Goal: Task Accomplishment & Management: Use online tool/utility

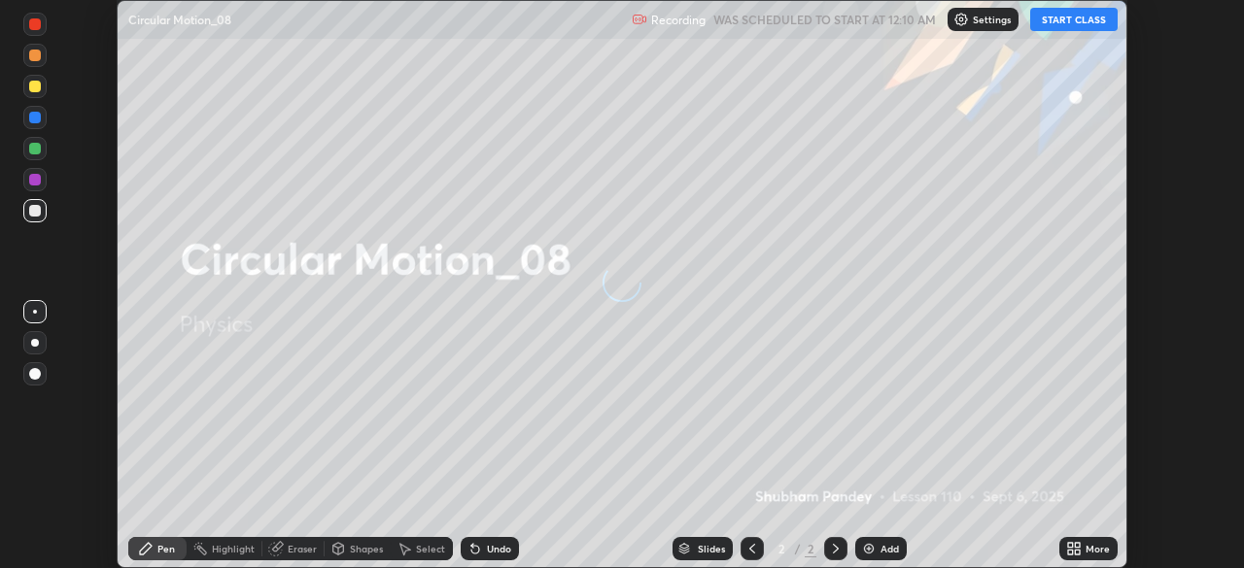
scroll to position [568, 1243]
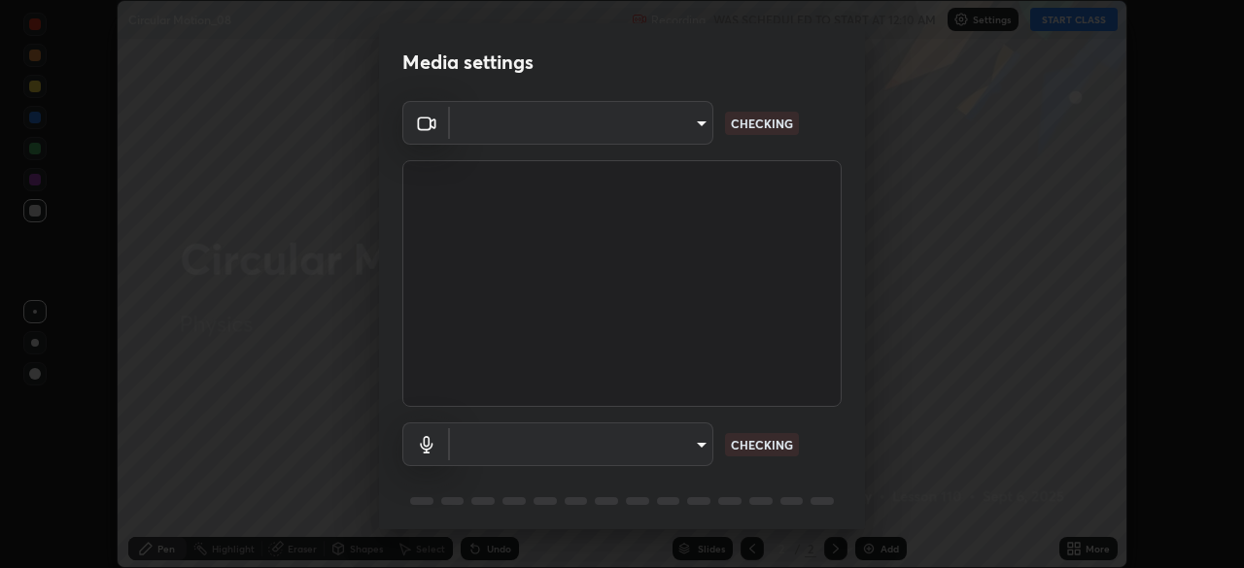
type input "d64d47ec9df49bf16df3be139c80778ada659e70263b5e9972ae33db9fa5459d"
click at [534, 437] on body "Erase all Circular Motion_08 Recording WAS SCHEDULED TO START AT 12:10 AM Setti…" at bounding box center [622, 284] width 1244 height 568
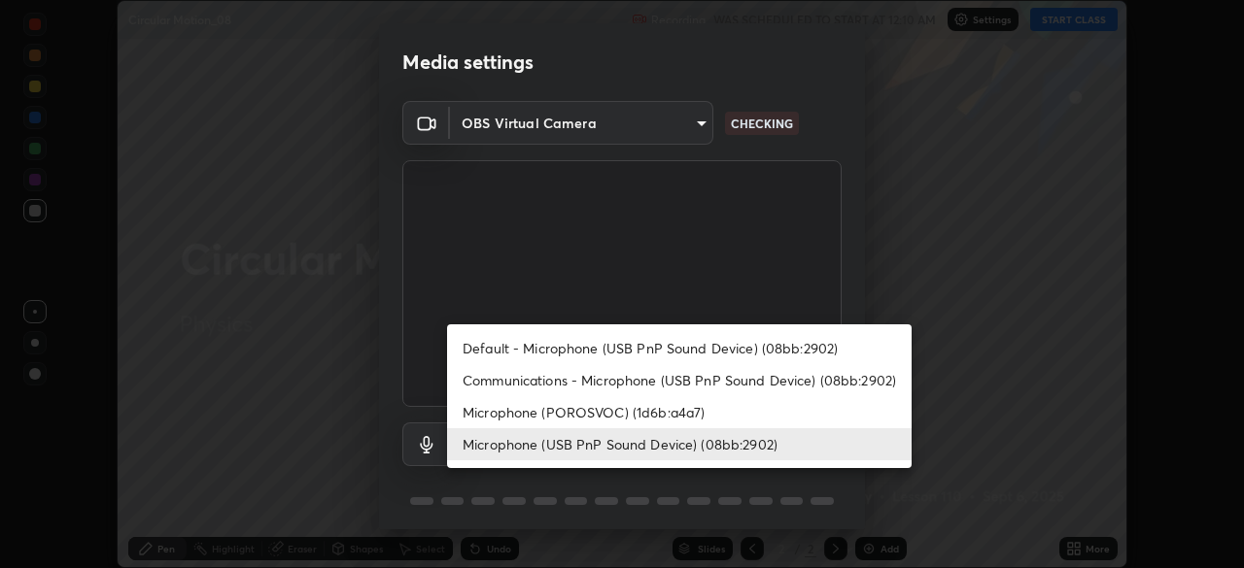
click at [523, 405] on li "Microphone (POROSVOC) (1d6b:a4a7)" at bounding box center [679, 412] width 464 height 32
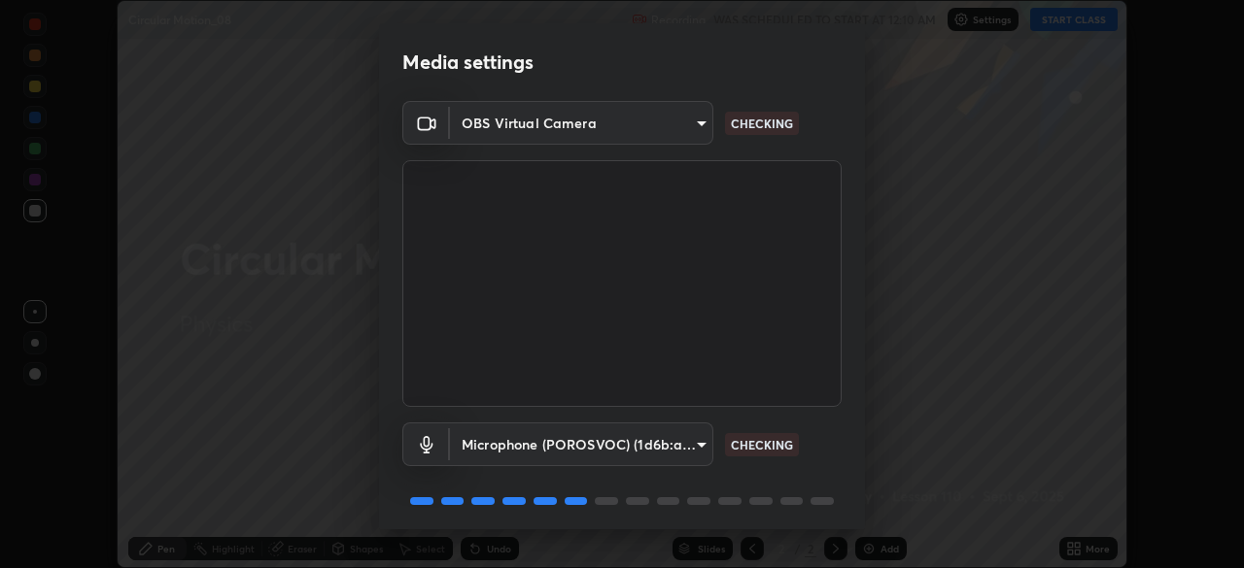
click at [513, 438] on body "Erase all Circular Motion_08 Recording WAS SCHEDULED TO START AT 12:10 AM Setti…" at bounding box center [622, 284] width 1244 height 568
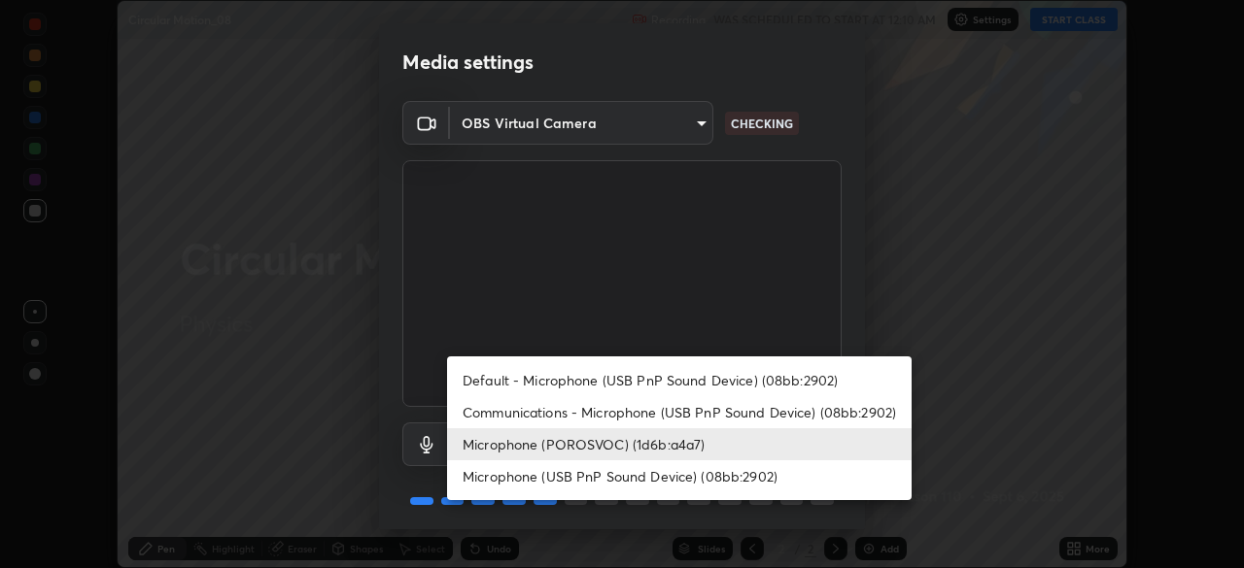
click at [510, 469] on li "Microphone (USB PnP Sound Device) (08bb:2902)" at bounding box center [679, 476] width 464 height 32
type input "8903b6e297e5516eb36d75eceb56507cfa74bc914946bb1df613332a8cf0efe9"
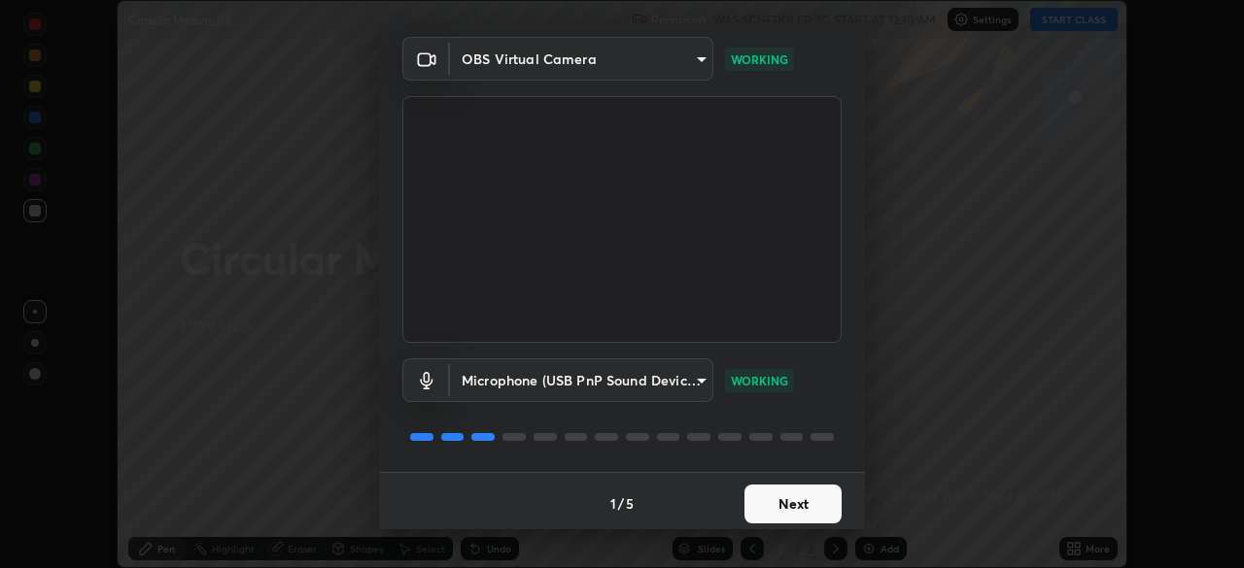
scroll to position [69, 0]
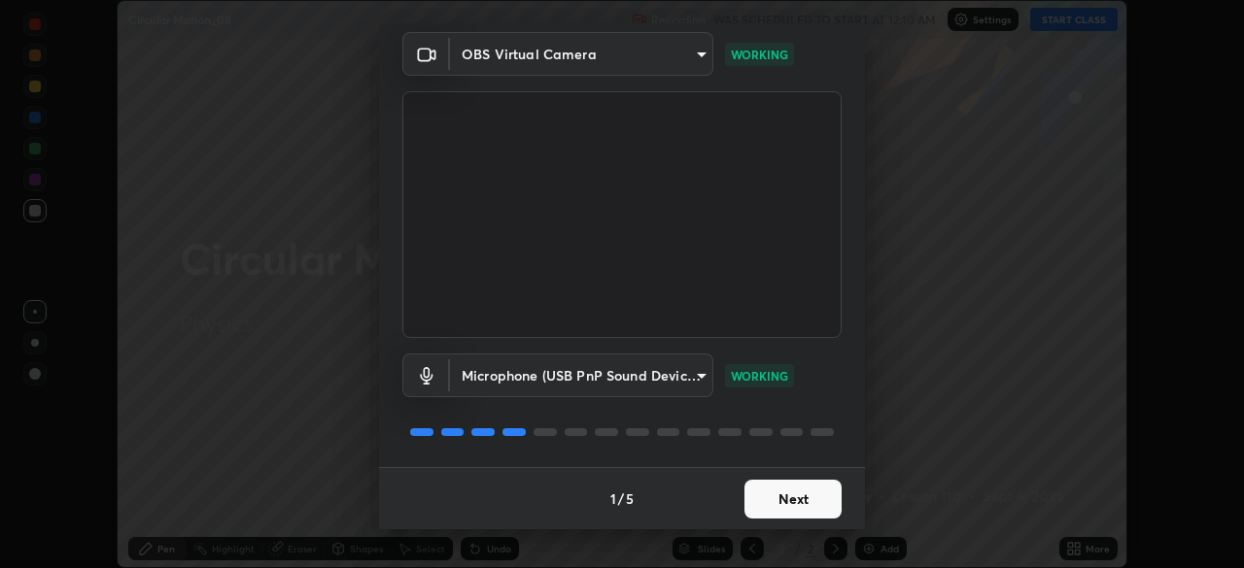
click at [780, 501] on button "Next" at bounding box center [792, 499] width 97 height 39
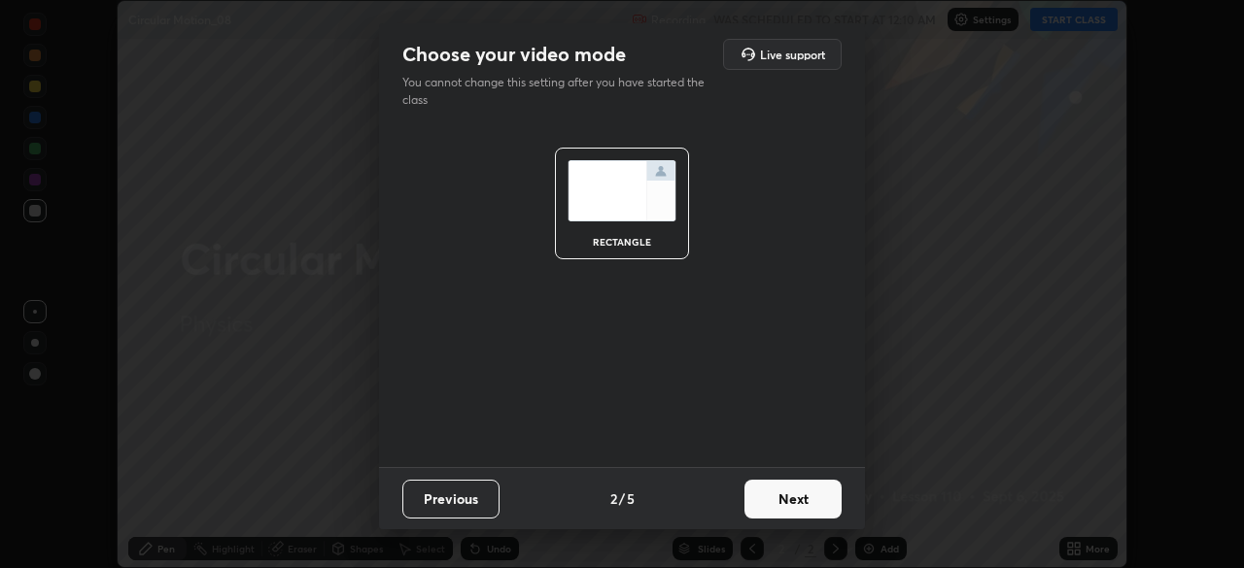
scroll to position [0, 0]
click at [821, 507] on button "Next" at bounding box center [792, 499] width 97 height 39
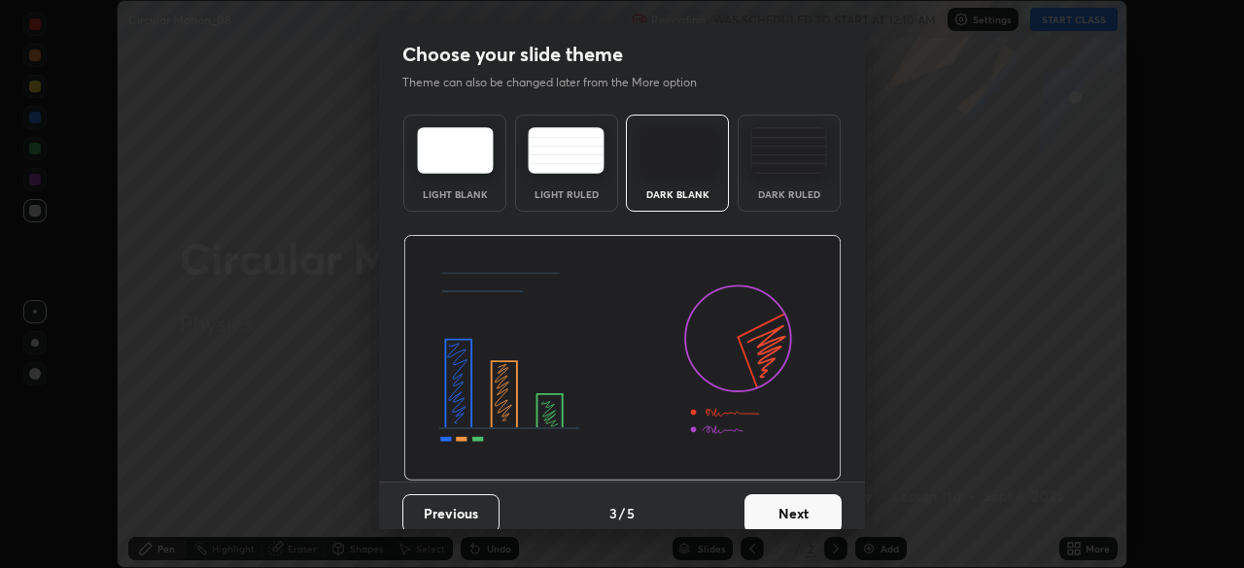
click at [815, 509] on button "Next" at bounding box center [792, 513] width 97 height 39
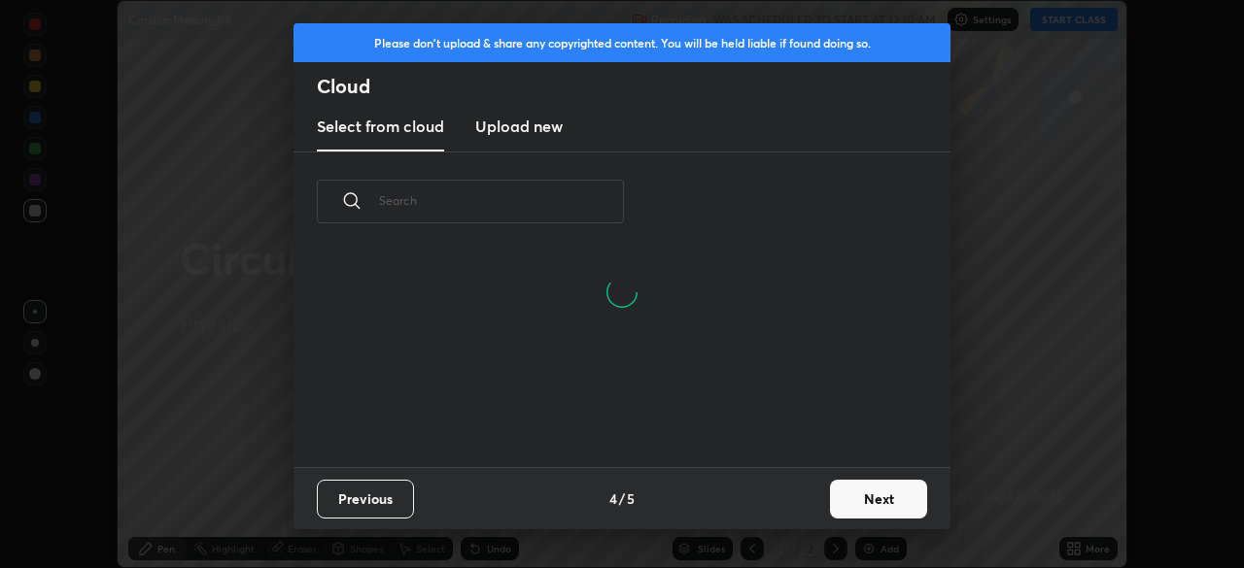
click at [866, 494] on button "Next" at bounding box center [878, 499] width 97 height 39
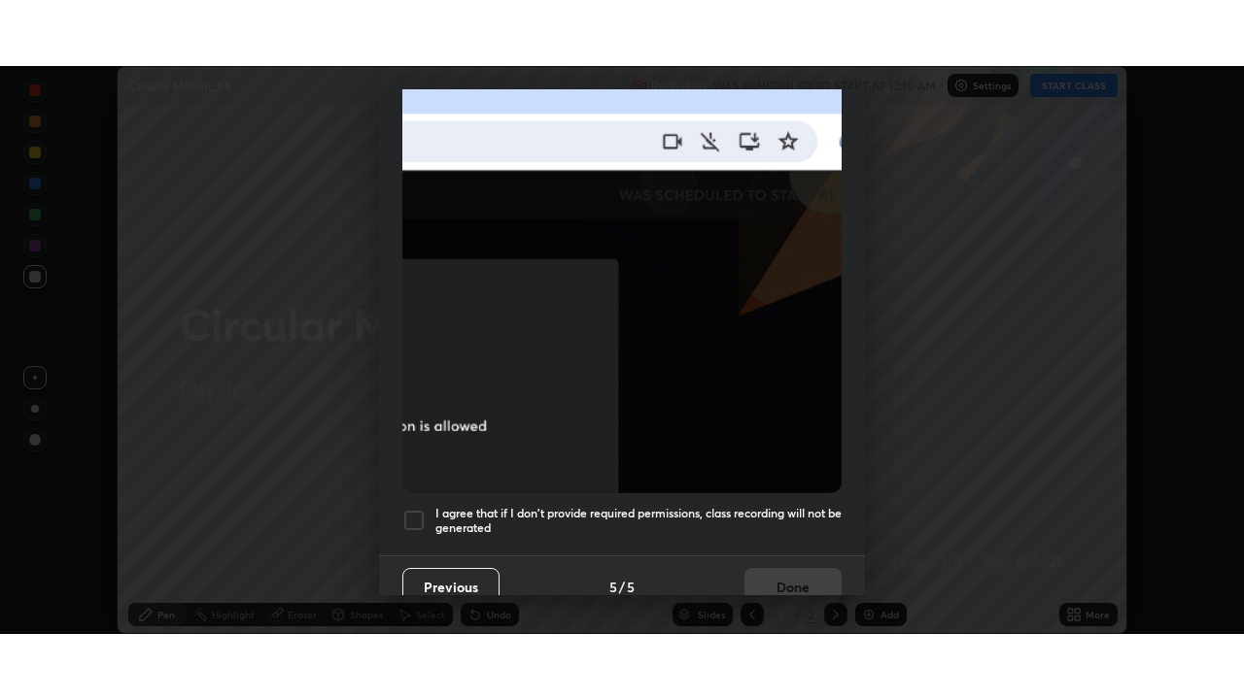
scroll to position [465, 0]
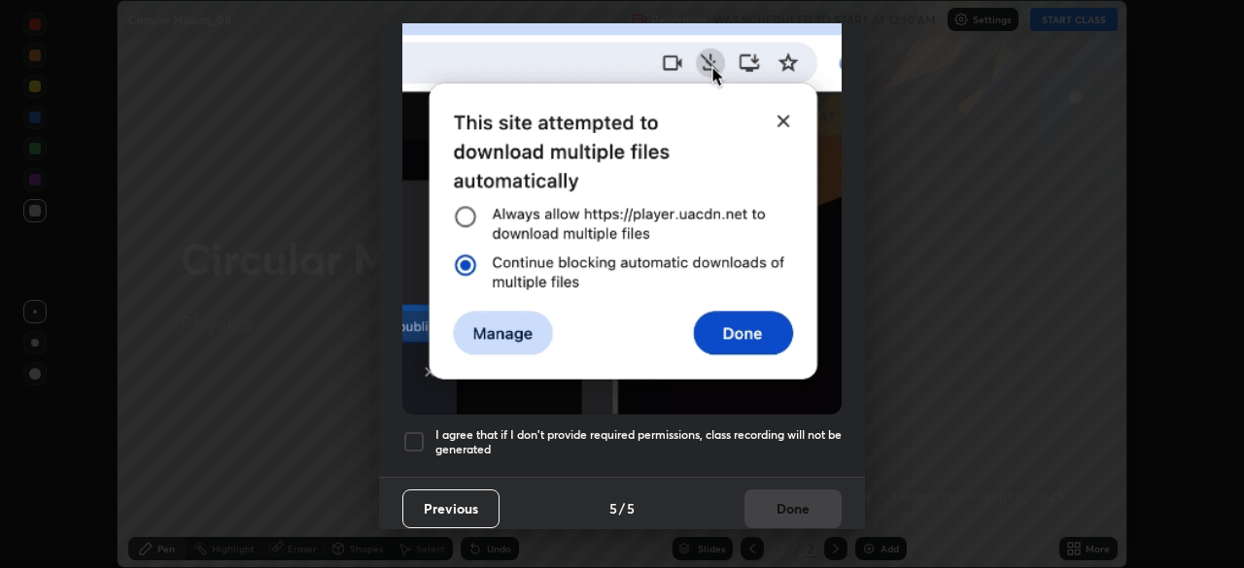
click at [416, 436] on div at bounding box center [413, 441] width 23 height 23
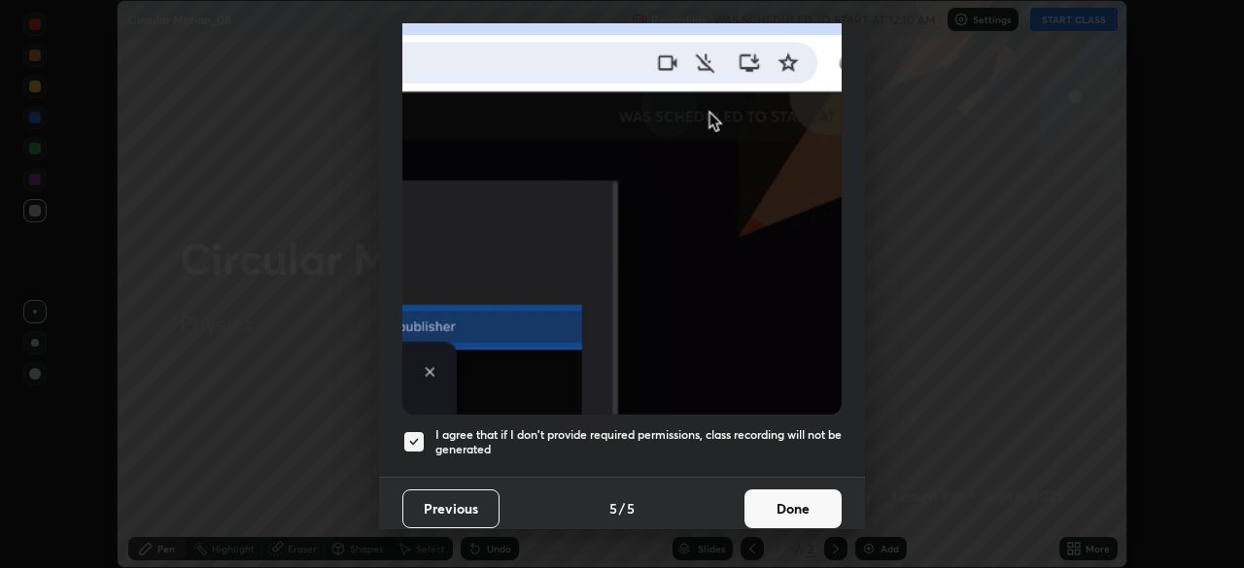
click at [755, 505] on button "Done" at bounding box center [792, 509] width 97 height 39
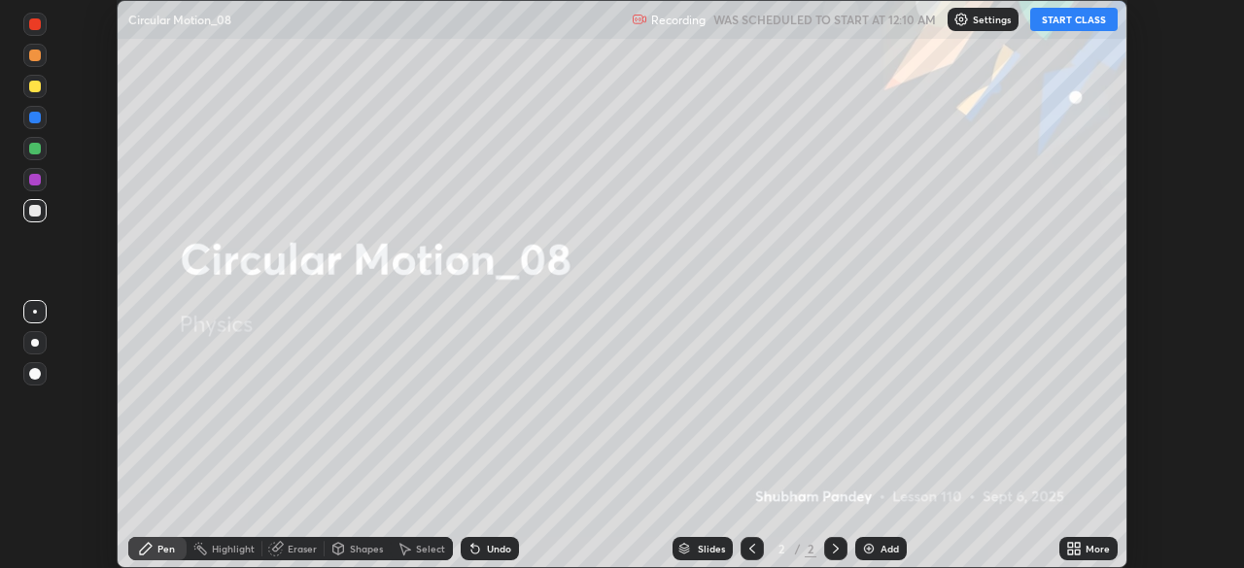
click at [1065, 17] on button "START CLASS" at bounding box center [1073, 19] width 87 height 23
click at [1070, 552] on icon at bounding box center [1070, 552] width 5 height 5
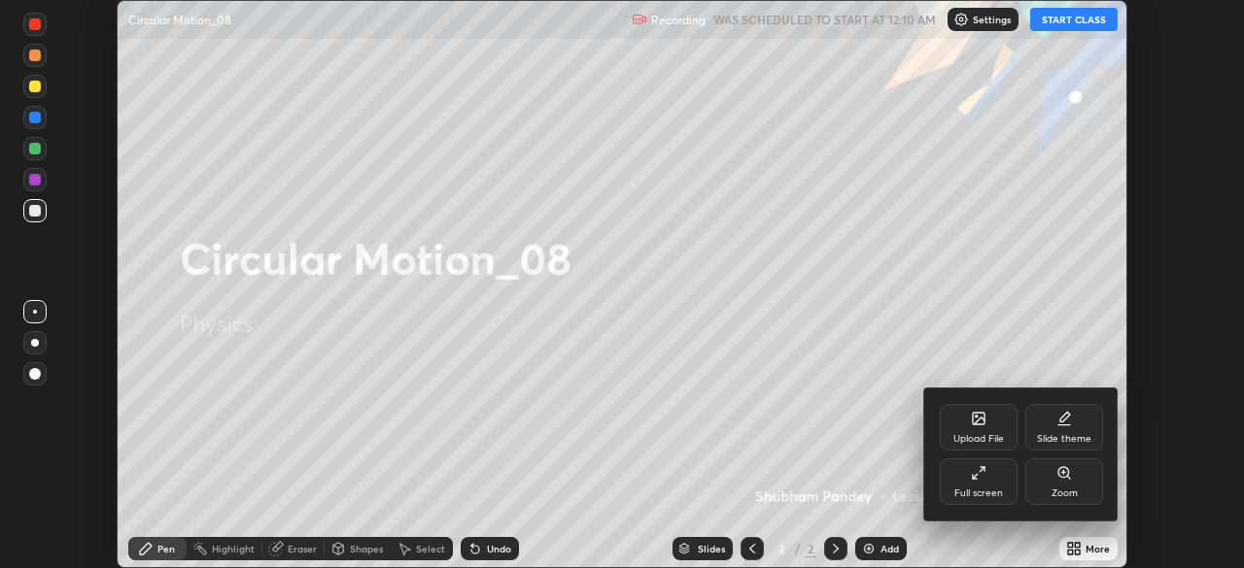
click at [985, 489] on div "Full screen" at bounding box center [978, 494] width 49 height 10
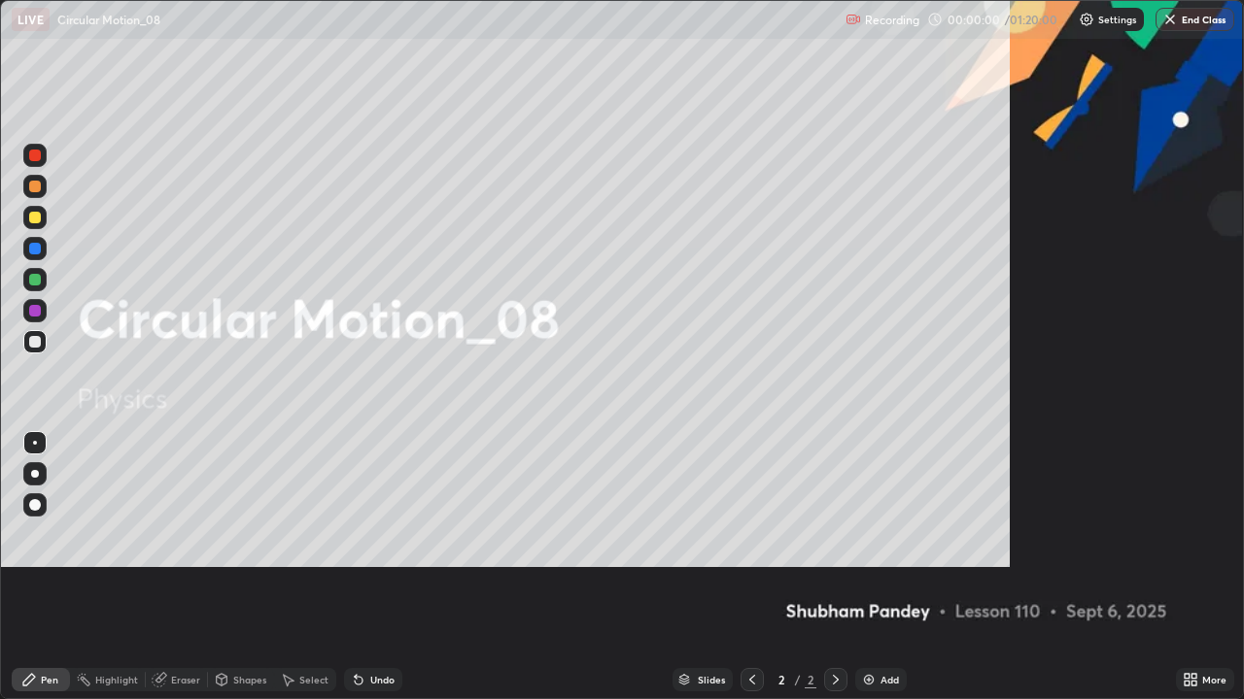
scroll to position [699, 1244]
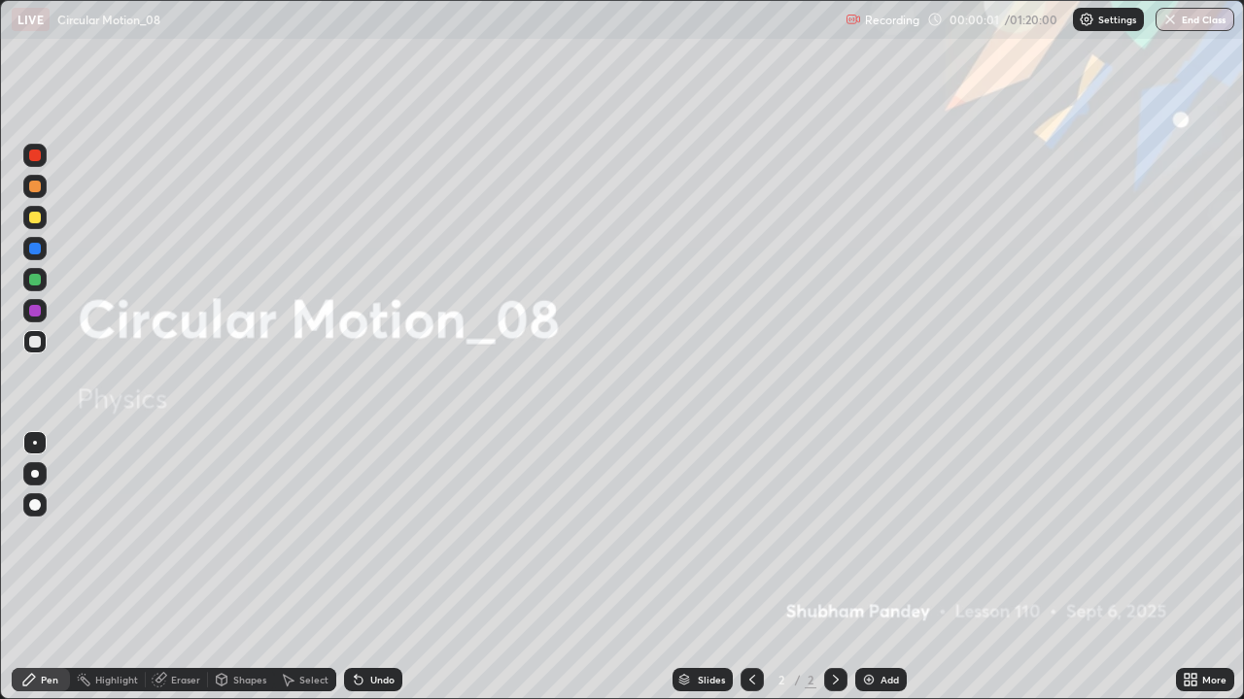
click at [34, 217] on div at bounding box center [35, 218] width 12 height 12
click at [34, 471] on div at bounding box center [35, 474] width 8 height 8
click at [35, 474] on div at bounding box center [35, 474] width 8 height 8
click at [32, 212] on div at bounding box center [35, 218] width 12 height 12
click at [35, 473] on div at bounding box center [35, 474] width 8 height 8
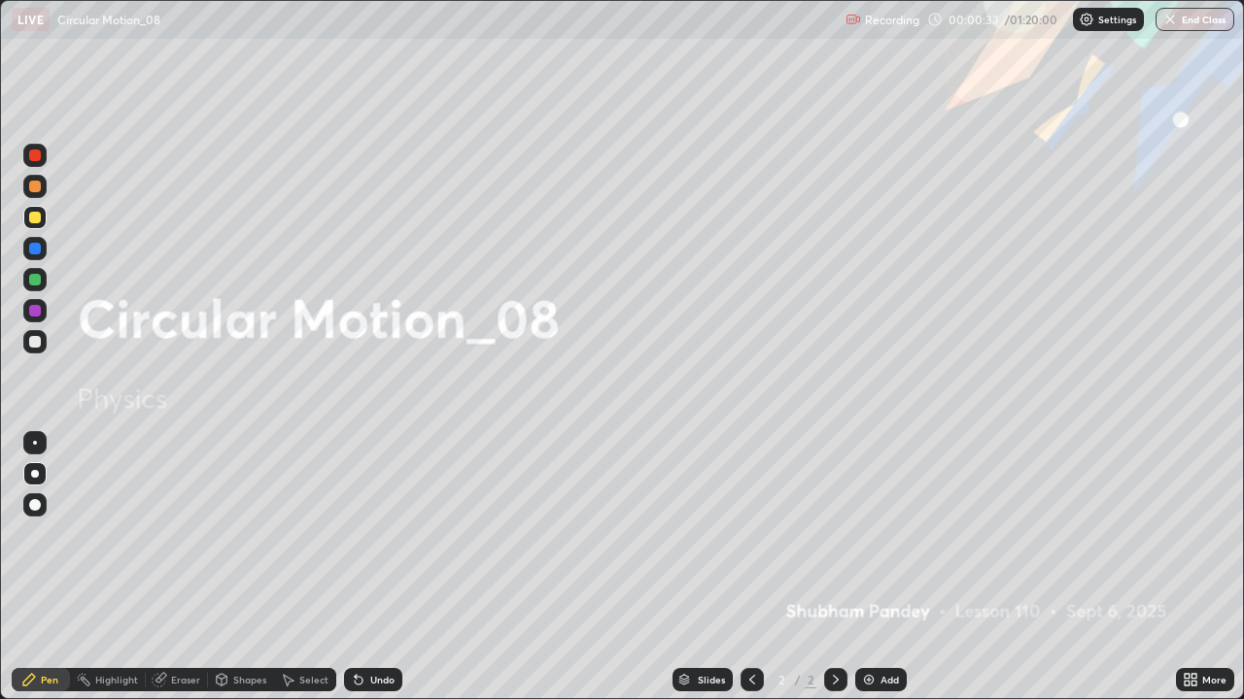
click at [882, 567] on div "Add" at bounding box center [889, 680] width 18 height 10
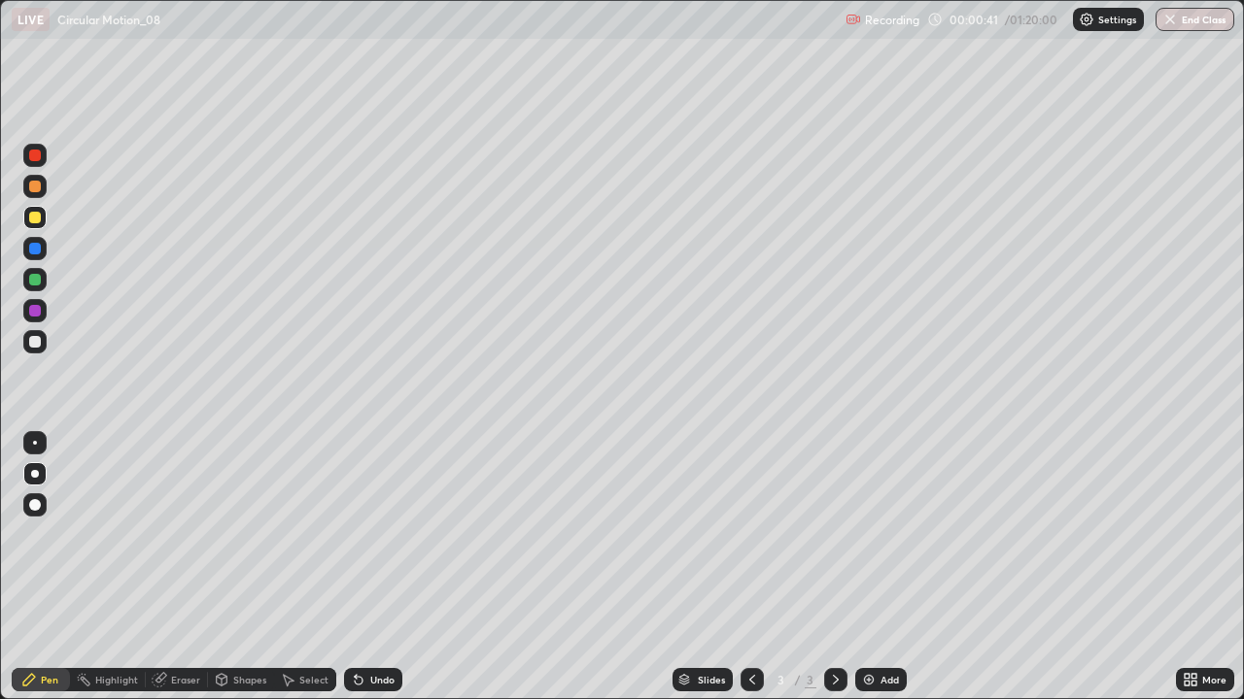
click at [36, 344] on div at bounding box center [35, 342] width 12 height 12
click at [370, 567] on div "Undo" at bounding box center [382, 680] width 24 height 10
click at [373, 567] on div "Undo" at bounding box center [382, 680] width 24 height 10
click at [374, 567] on div "Undo" at bounding box center [373, 679] width 58 height 23
click at [888, 567] on div "Add" at bounding box center [889, 680] width 18 height 10
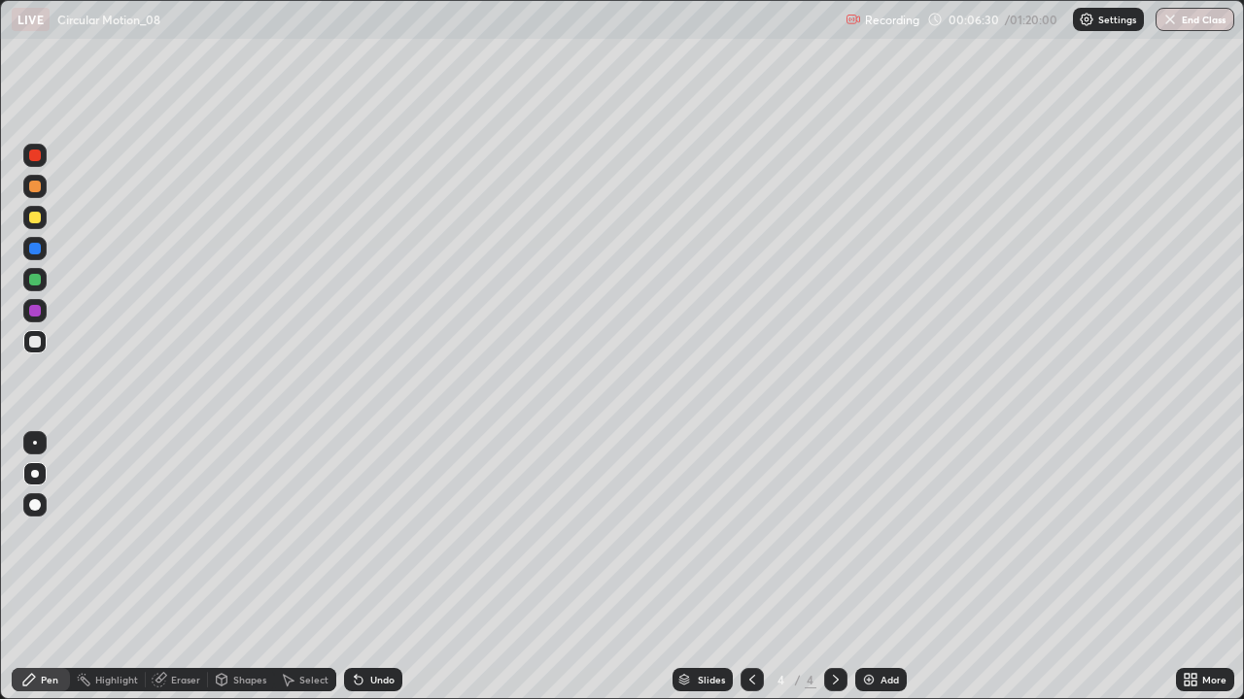
click at [31, 222] on div at bounding box center [35, 218] width 12 height 12
click at [244, 567] on div "Shapes" at bounding box center [241, 679] width 66 height 23
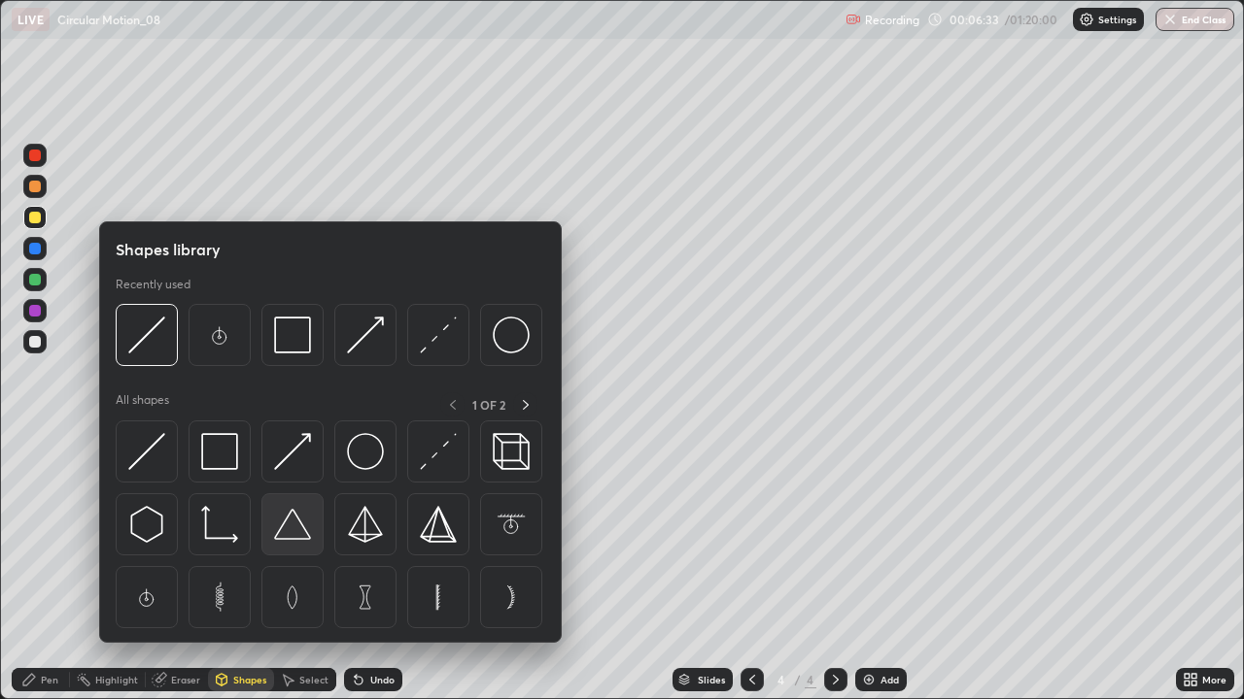
click at [294, 529] on img at bounding box center [292, 524] width 37 height 37
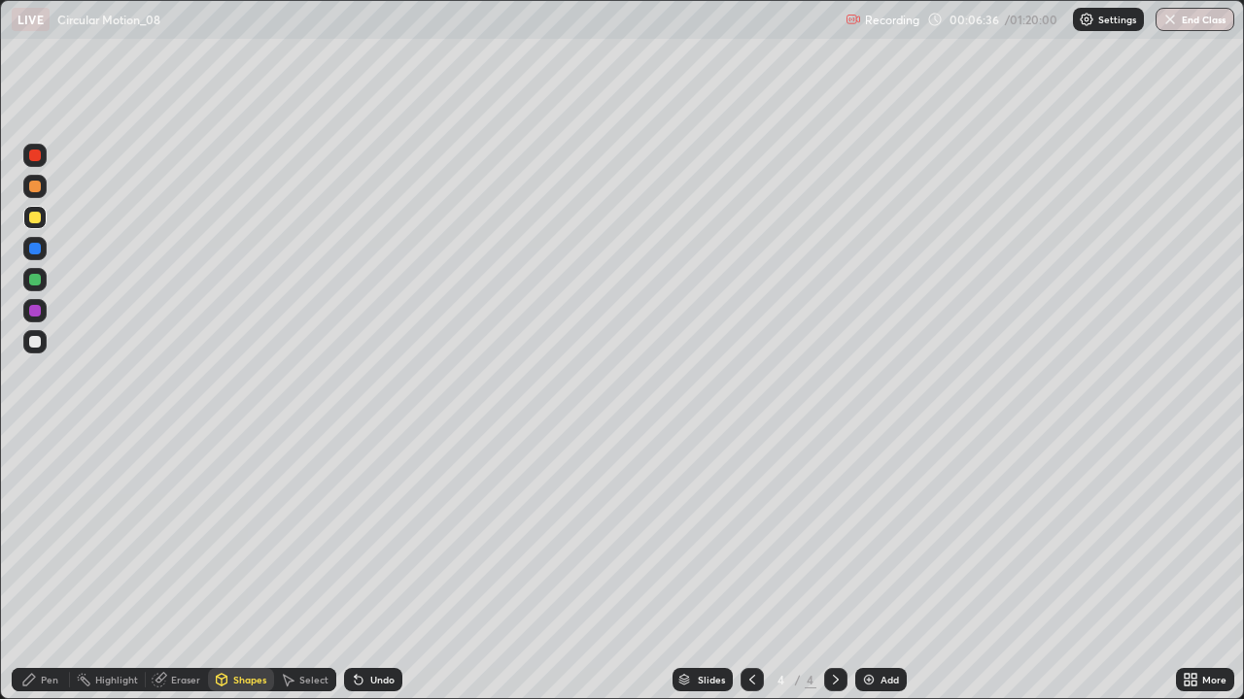
click at [236, 567] on div "Shapes" at bounding box center [249, 680] width 33 height 10
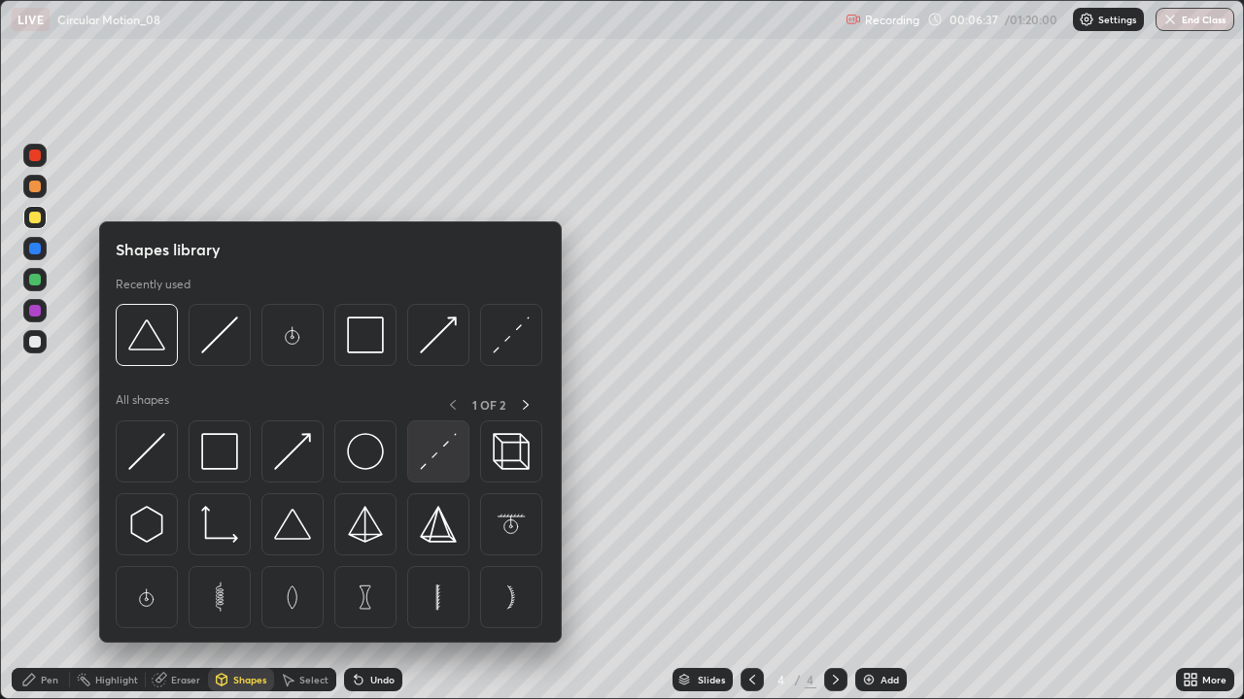
click at [429, 454] on img at bounding box center [438, 451] width 37 height 37
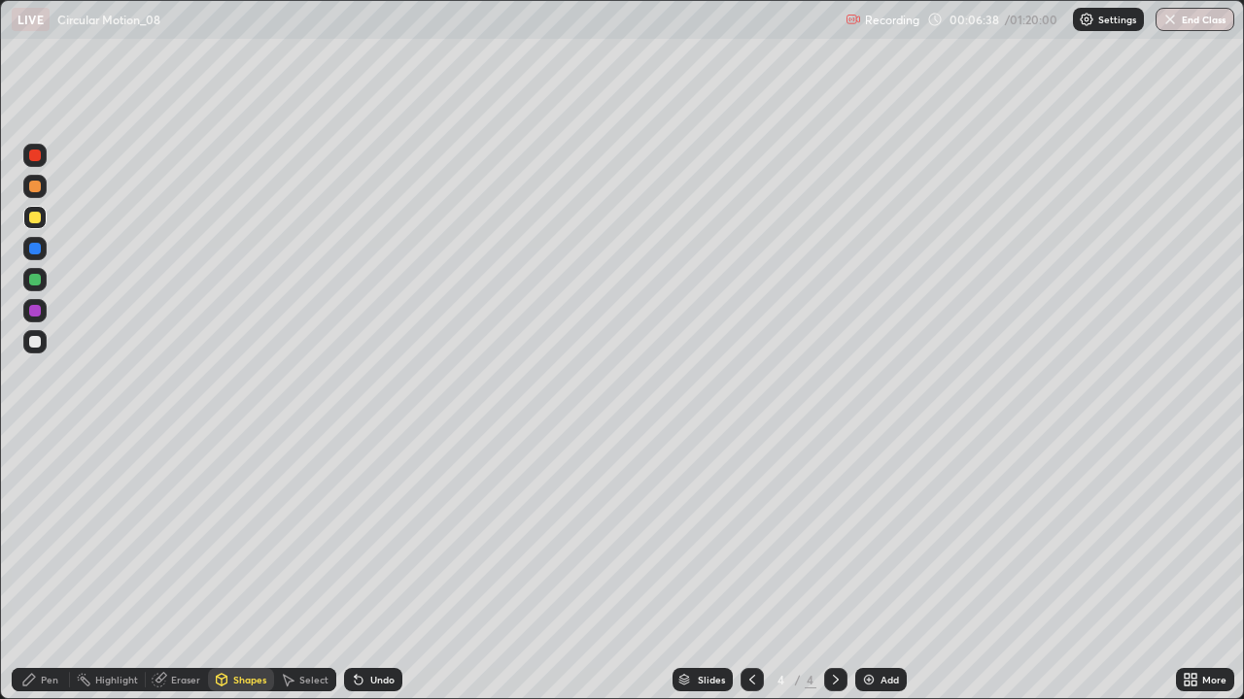
click at [33, 341] on div at bounding box center [35, 342] width 12 height 12
click at [45, 567] on div "Pen" at bounding box center [49, 680] width 17 height 10
click at [370, 567] on div "Undo" at bounding box center [382, 680] width 24 height 10
click at [383, 567] on div "Undo" at bounding box center [382, 680] width 24 height 10
click at [870, 567] on img at bounding box center [869, 680] width 16 height 16
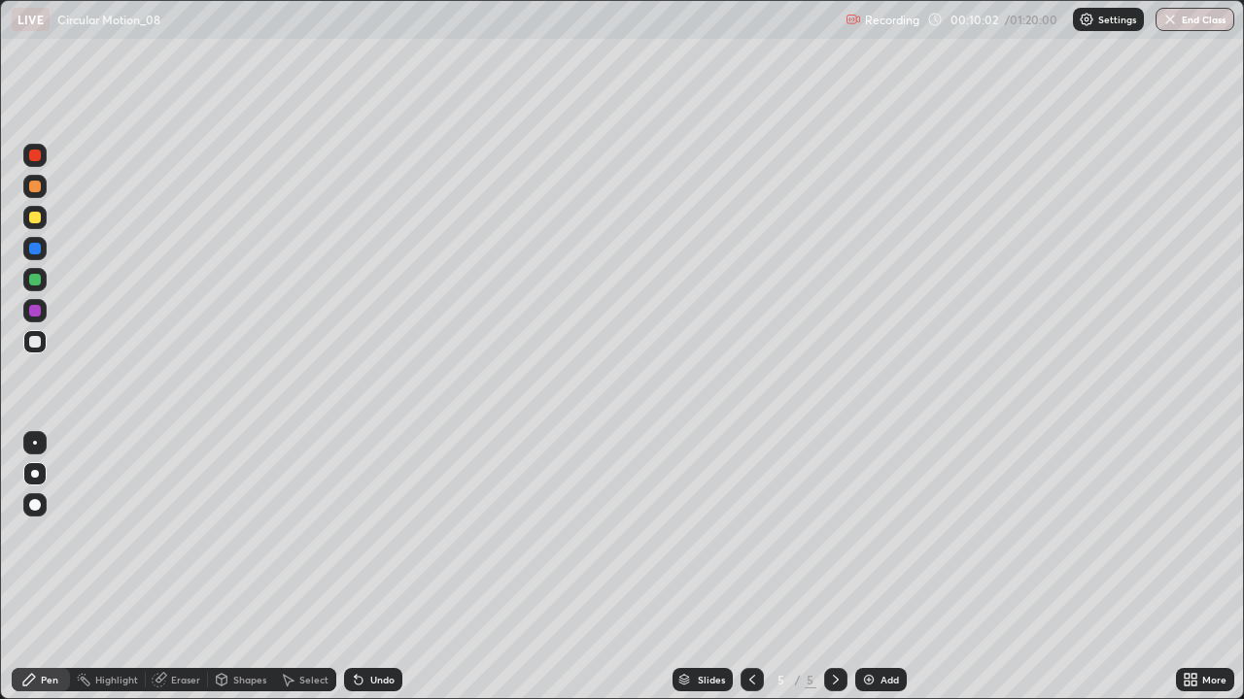
click at [34, 217] on div at bounding box center [35, 218] width 12 height 12
click at [248, 567] on div "Shapes" at bounding box center [241, 679] width 66 height 23
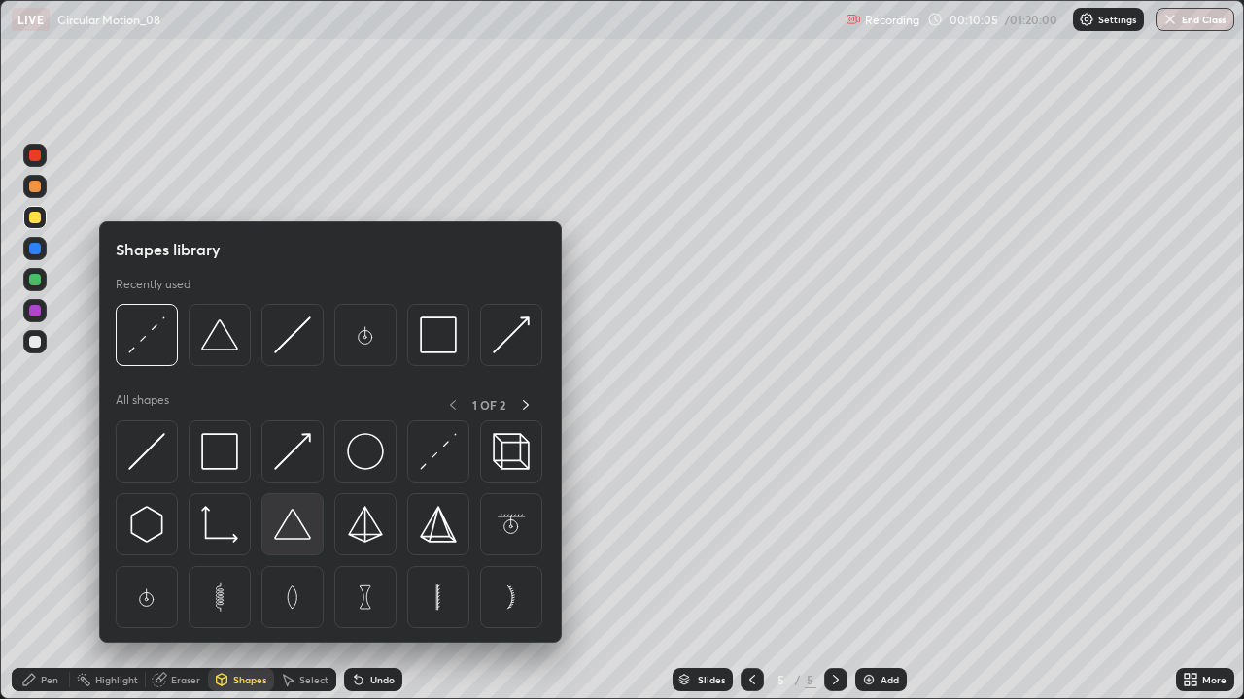
click at [295, 524] on img at bounding box center [292, 524] width 37 height 37
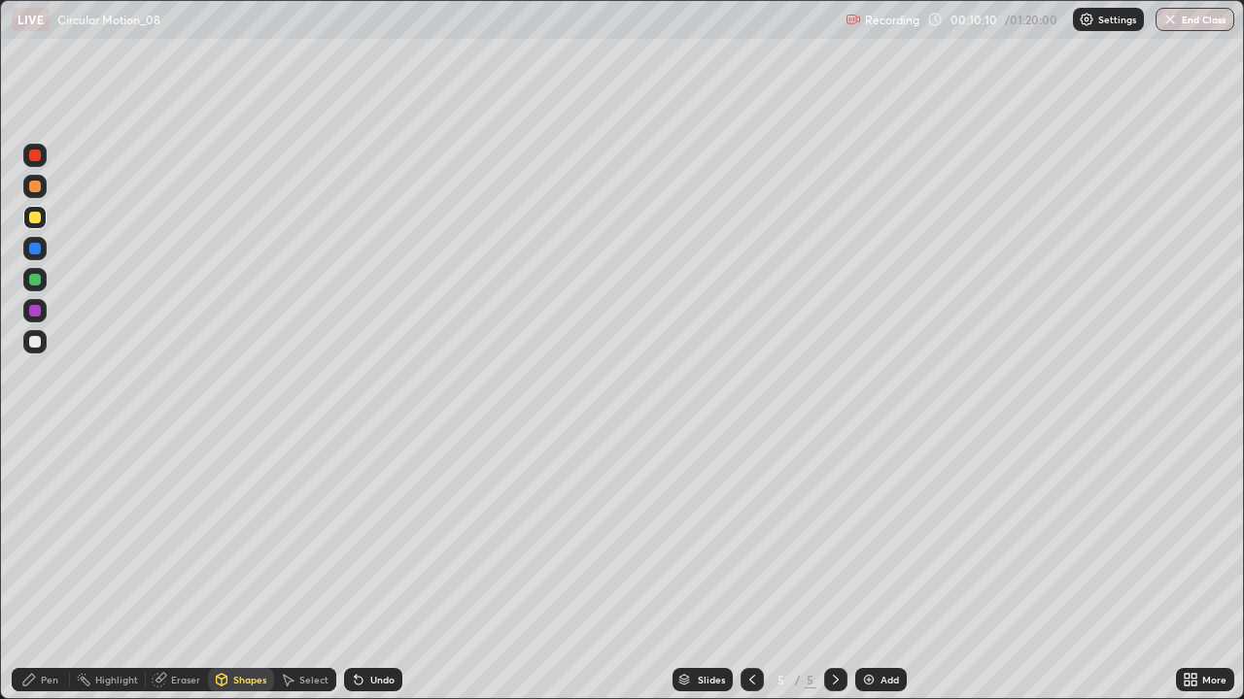
click at [234, 567] on div "Shapes" at bounding box center [249, 680] width 33 height 10
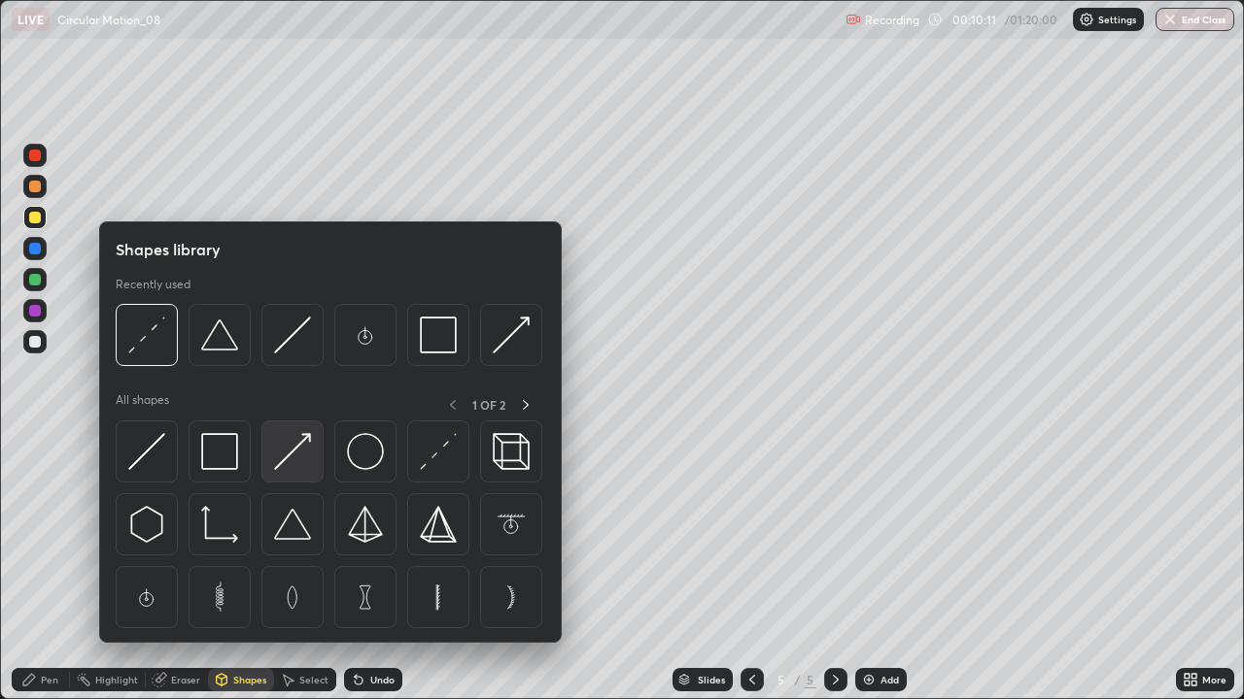
click at [290, 448] on img at bounding box center [292, 451] width 37 height 37
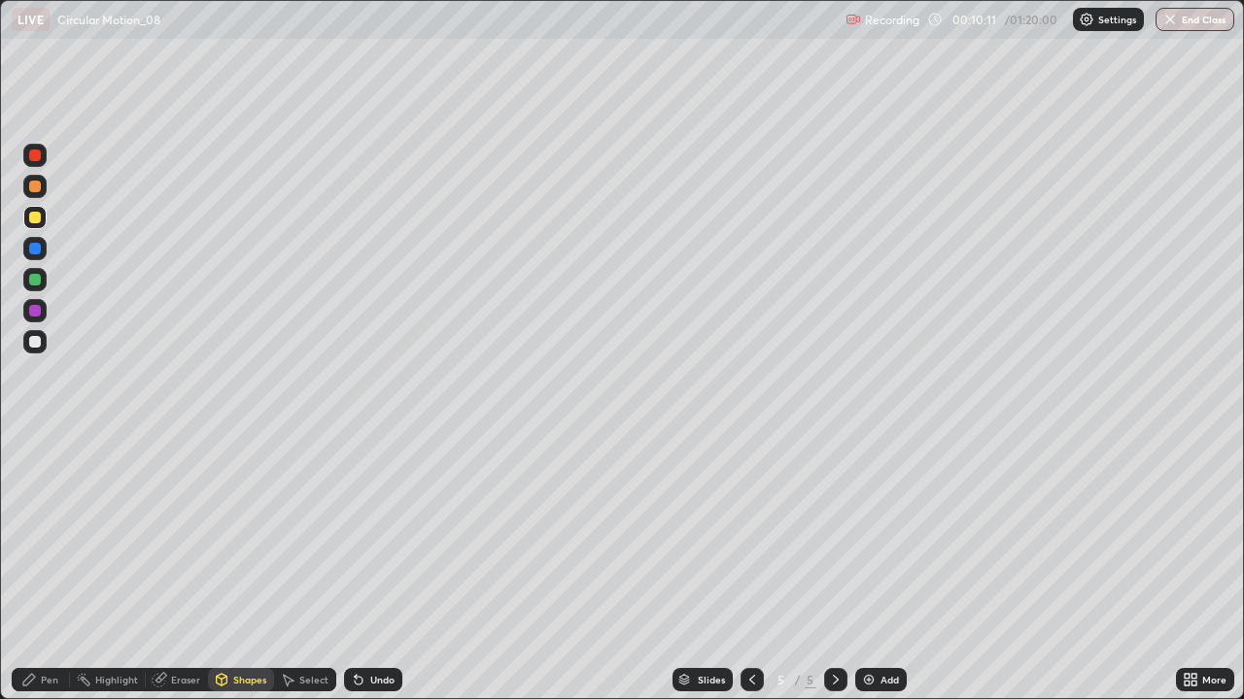
click at [37, 334] on div at bounding box center [34, 341] width 23 height 23
click at [50, 567] on div "Pen" at bounding box center [49, 680] width 17 height 10
click at [876, 567] on div "Add" at bounding box center [880, 679] width 51 height 23
click at [40, 218] on div at bounding box center [35, 218] width 12 height 12
click at [368, 567] on div "Undo" at bounding box center [373, 679] width 58 height 23
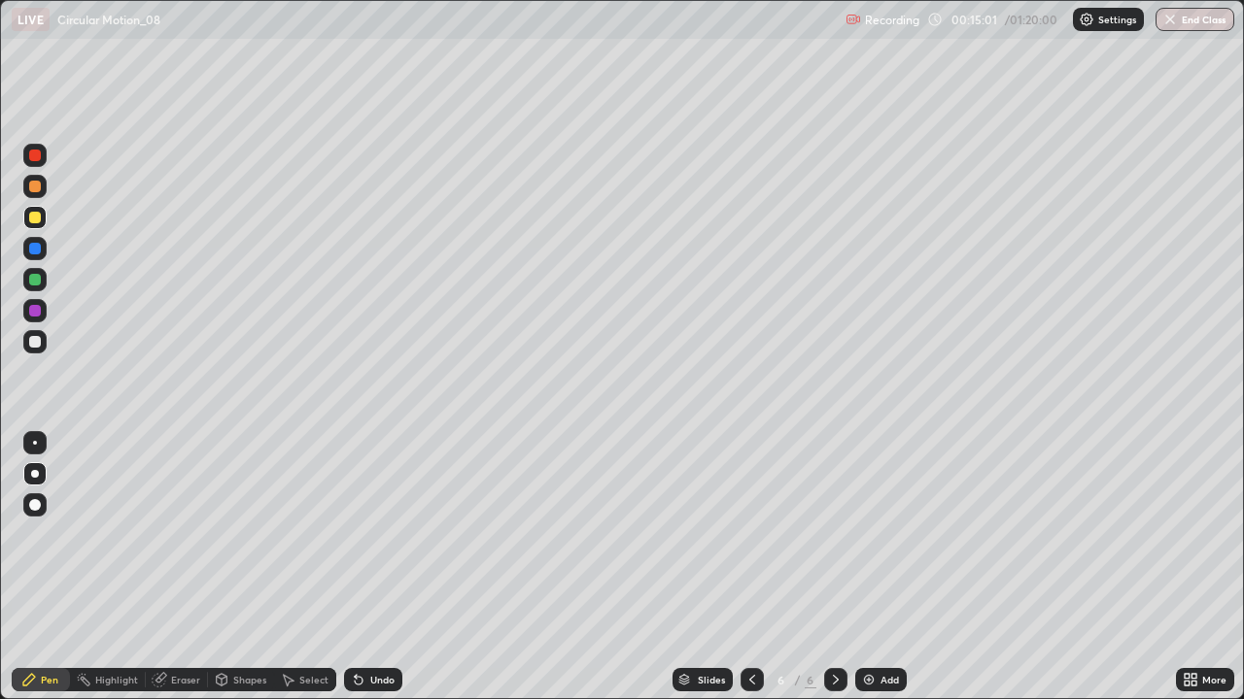
click at [242, 567] on div "Shapes" at bounding box center [249, 680] width 33 height 10
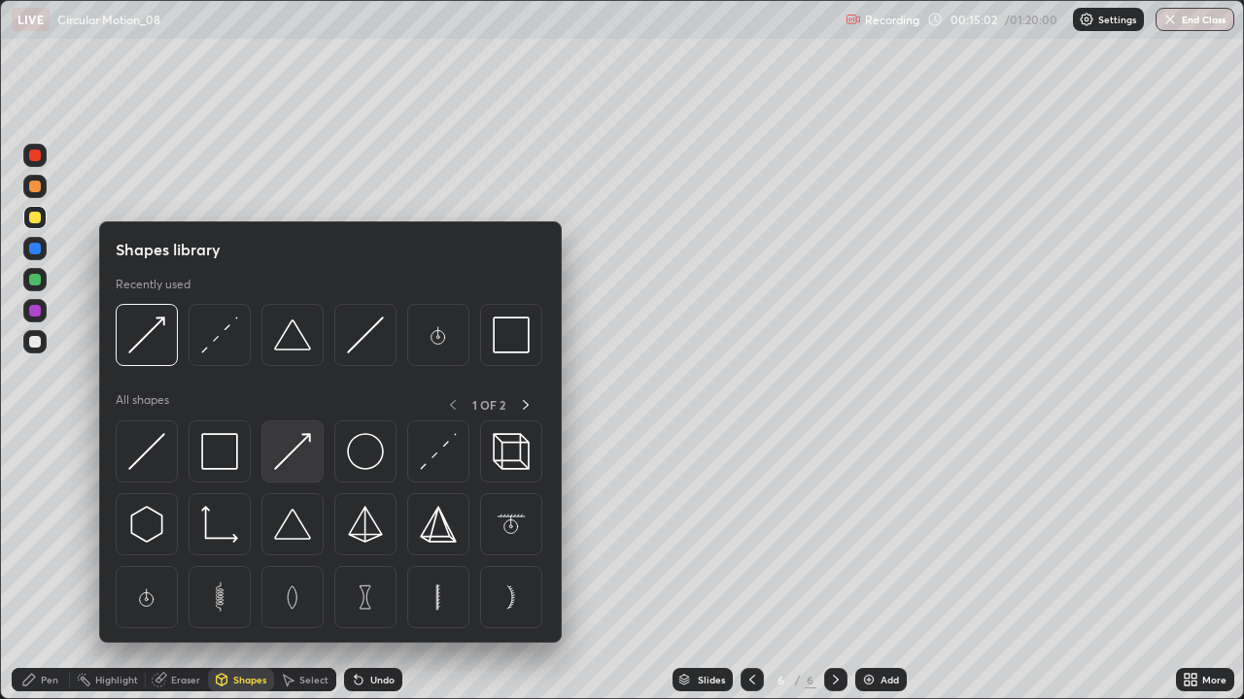
click at [281, 449] on img at bounding box center [292, 451] width 37 height 37
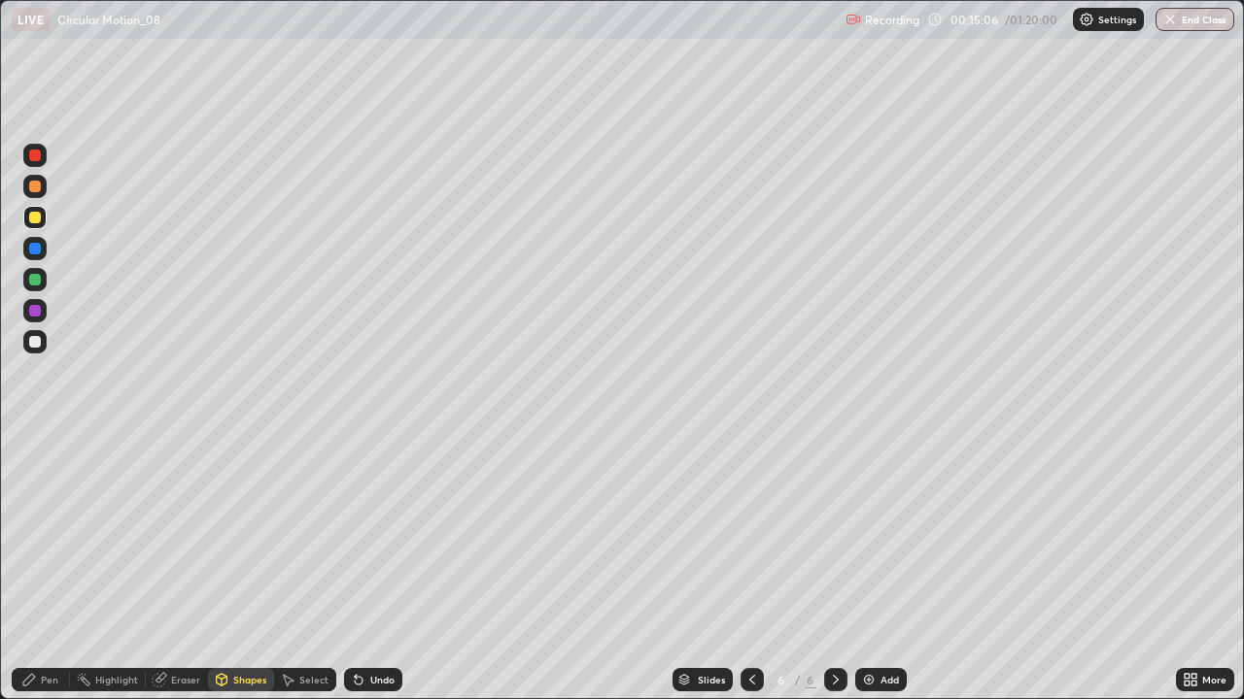
click at [239, 567] on div "Shapes" at bounding box center [241, 679] width 66 height 23
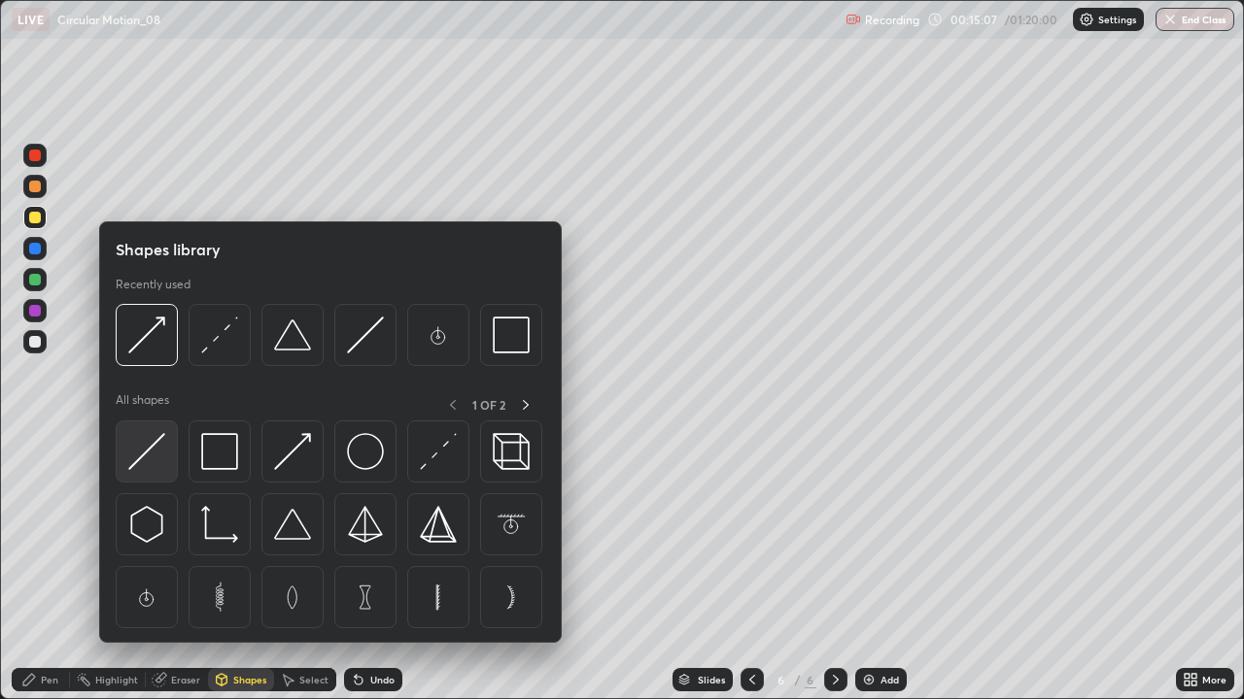
click at [155, 455] on img at bounding box center [146, 451] width 37 height 37
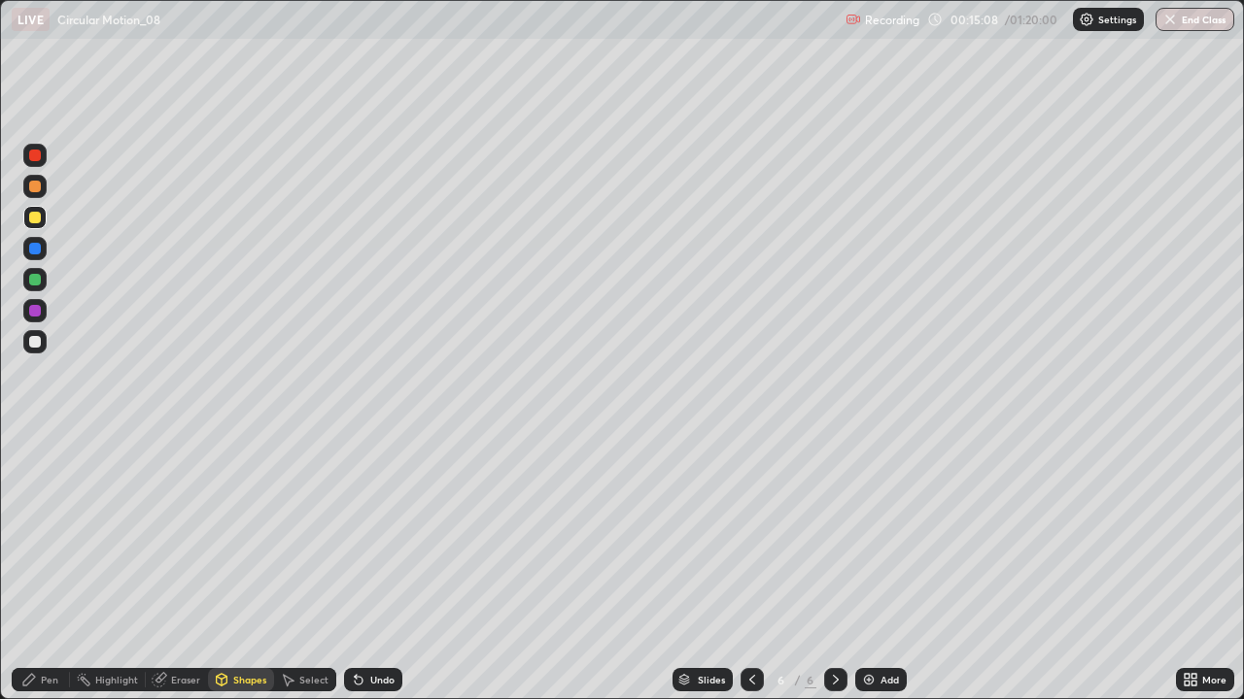
click at [31, 346] on div at bounding box center [35, 342] width 12 height 12
click at [45, 567] on div "Pen" at bounding box center [41, 679] width 58 height 23
click at [35, 154] on div at bounding box center [35, 156] width 12 height 12
click at [25, 163] on div at bounding box center [34, 155] width 23 height 23
click at [873, 567] on img at bounding box center [869, 680] width 16 height 16
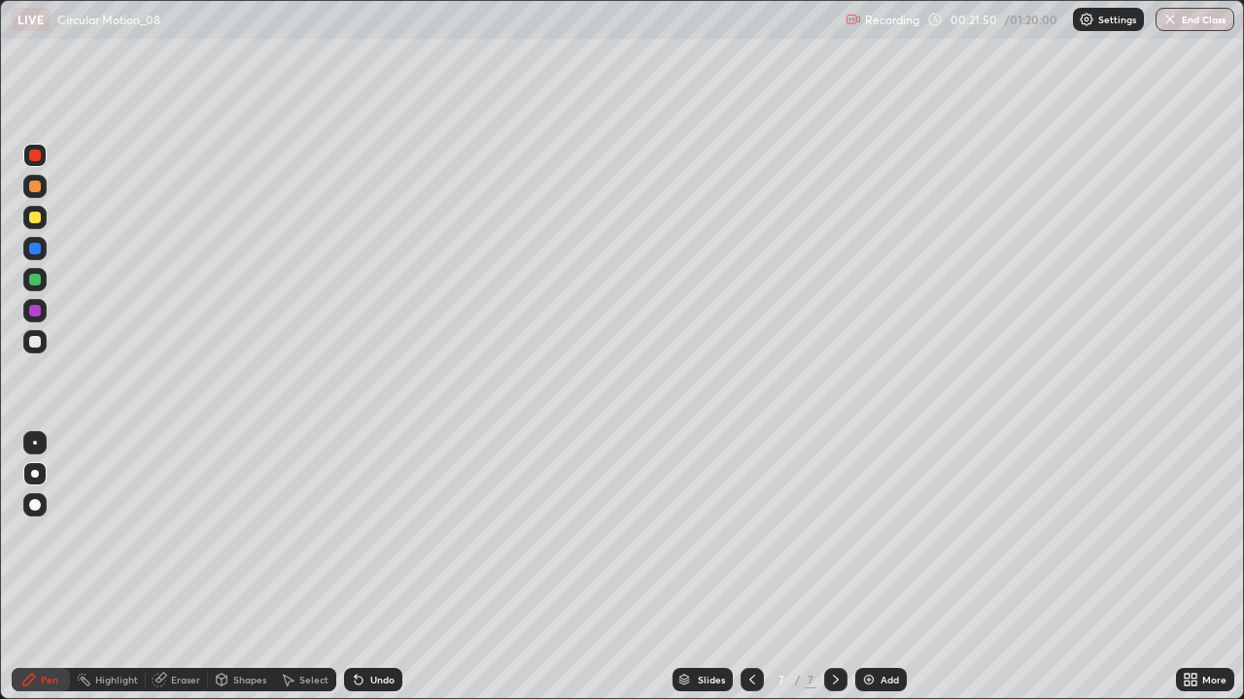
click at [33, 222] on div at bounding box center [35, 218] width 12 height 12
click at [35, 338] on div at bounding box center [35, 342] width 12 height 12
click at [880, 567] on div "Add" at bounding box center [889, 680] width 18 height 10
click at [740, 567] on div at bounding box center [751, 679] width 23 height 23
click at [750, 567] on icon at bounding box center [752, 680] width 16 height 16
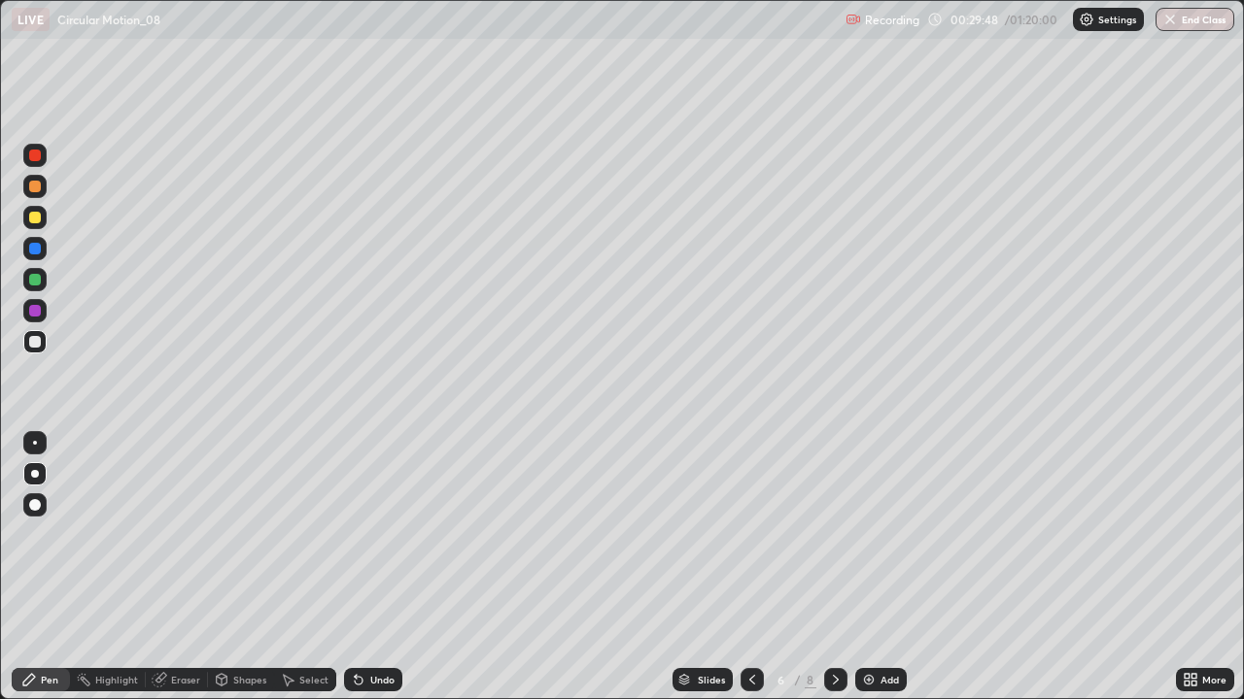
click at [828, 567] on icon at bounding box center [836, 680] width 16 height 16
click at [825, 567] on div at bounding box center [835, 679] width 23 height 23
click at [824, 567] on div at bounding box center [835, 679] width 23 height 23
click at [874, 567] on img at bounding box center [869, 680] width 16 height 16
click at [35, 212] on div at bounding box center [35, 218] width 12 height 12
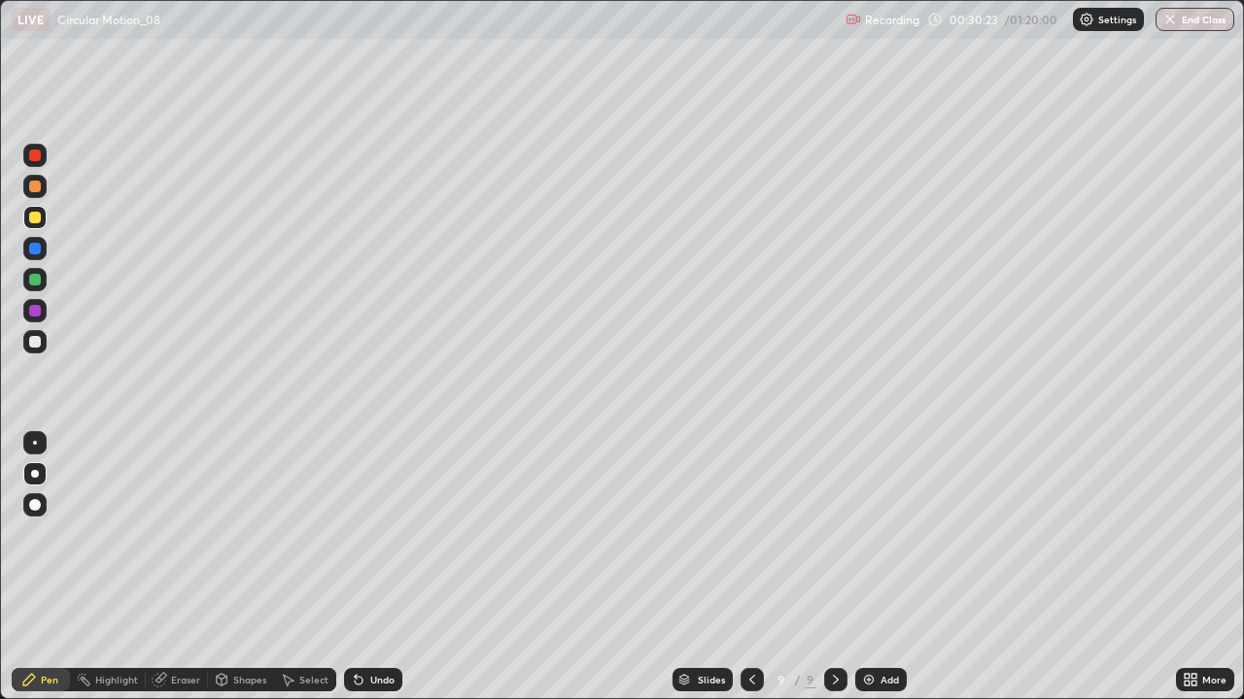
click at [244, 567] on div "Shapes" at bounding box center [249, 680] width 33 height 10
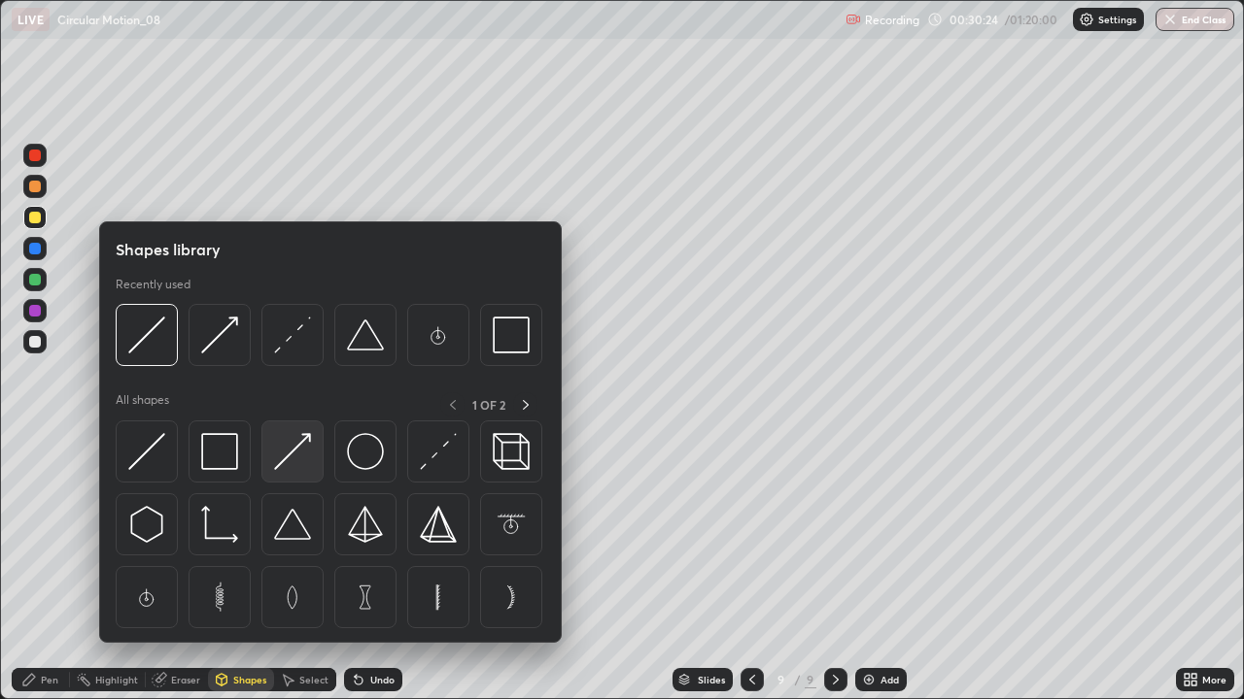
click at [287, 454] on img at bounding box center [292, 451] width 37 height 37
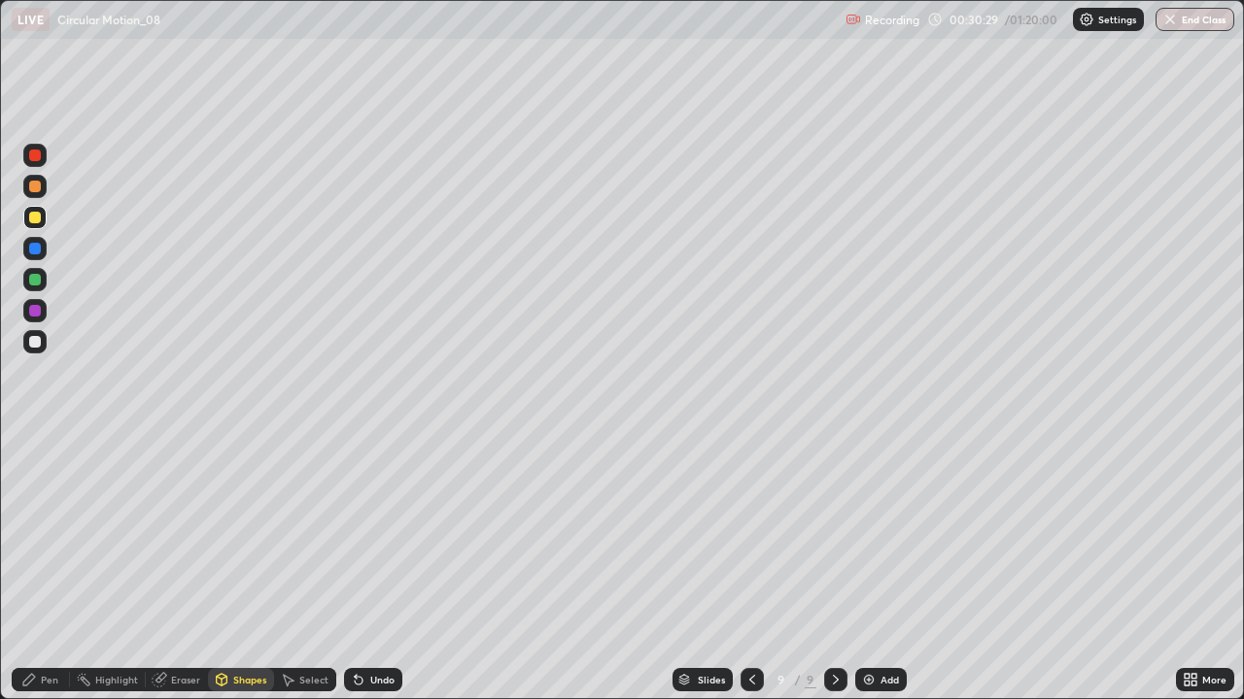
click at [57, 567] on div "Pen" at bounding box center [41, 679] width 58 height 23
click at [31, 336] on div at bounding box center [34, 341] width 23 height 23
click at [32, 277] on div at bounding box center [35, 280] width 12 height 12
click at [31, 337] on div at bounding box center [35, 342] width 12 height 12
click at [374, 567] on div "Undo" at bounding box center [382, 680] width 24 height 10
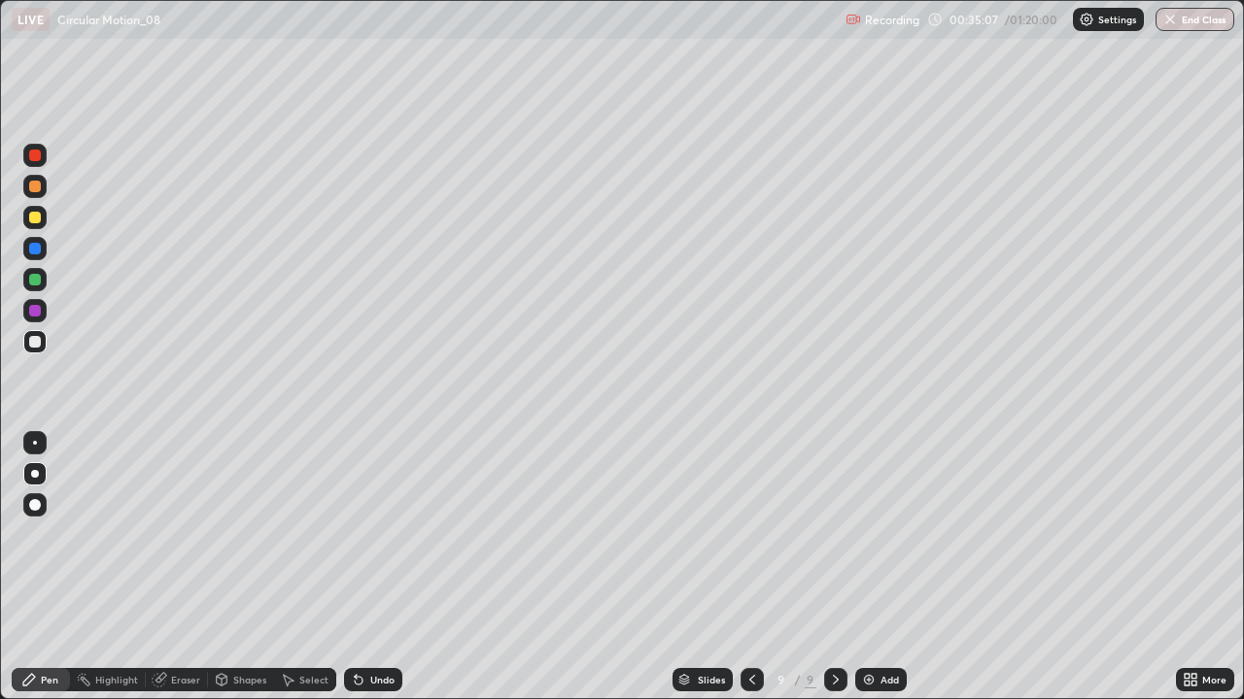
click at [870, 567] on img at bounding box center [869, 680] width 16 height 16
click at [882, 567] on div "Add" at bounding box center [880, 679] width 51 height 23
click at [36, 221] on div at bounding box center [35, 218] width 12 height 12
click at [240, 567] on div "Shapes" at bounding box center [249, 680] width 33 height 10
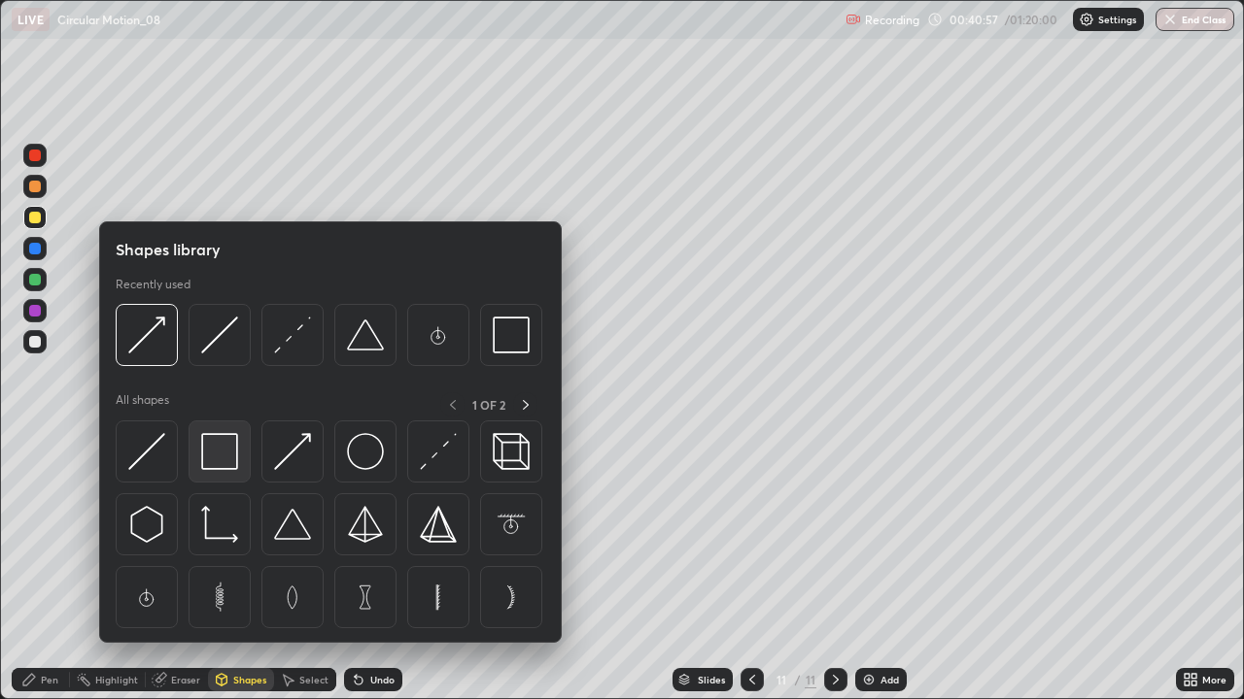
click at [207, 442] on img at bounding box center [219, 451] width 37 height 37
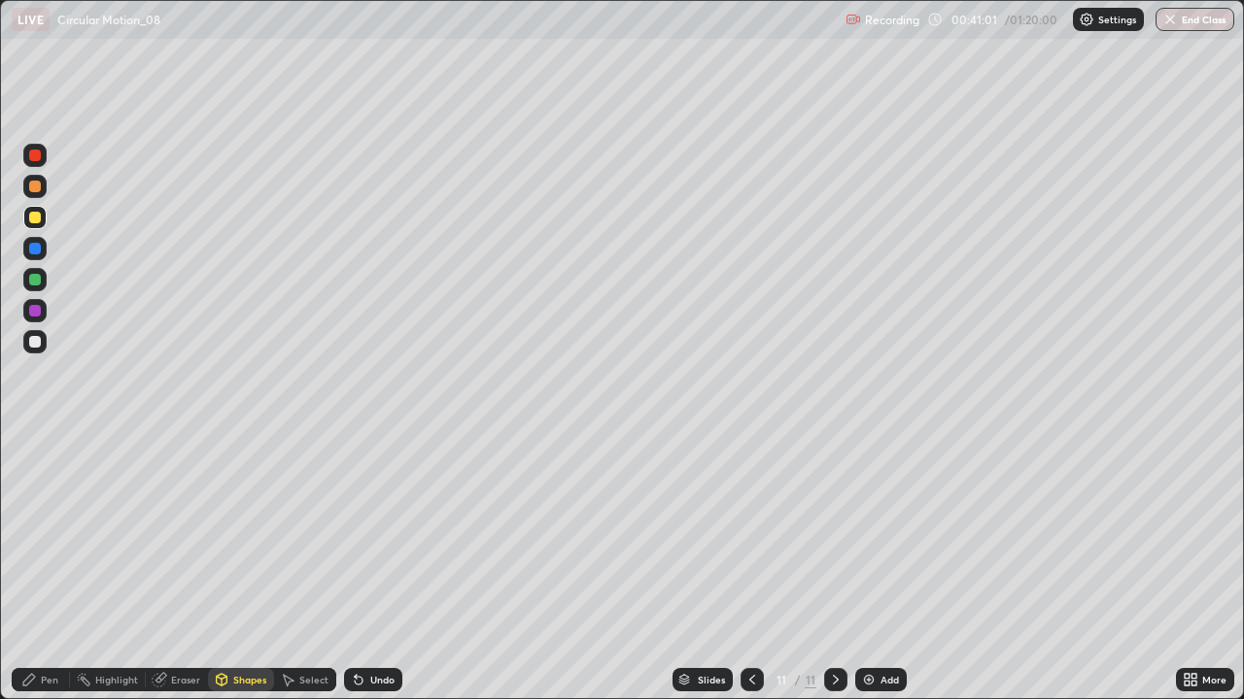
click at [233, 567] on div "Shapes" at bounding box center [249, 680] width 33 height 10
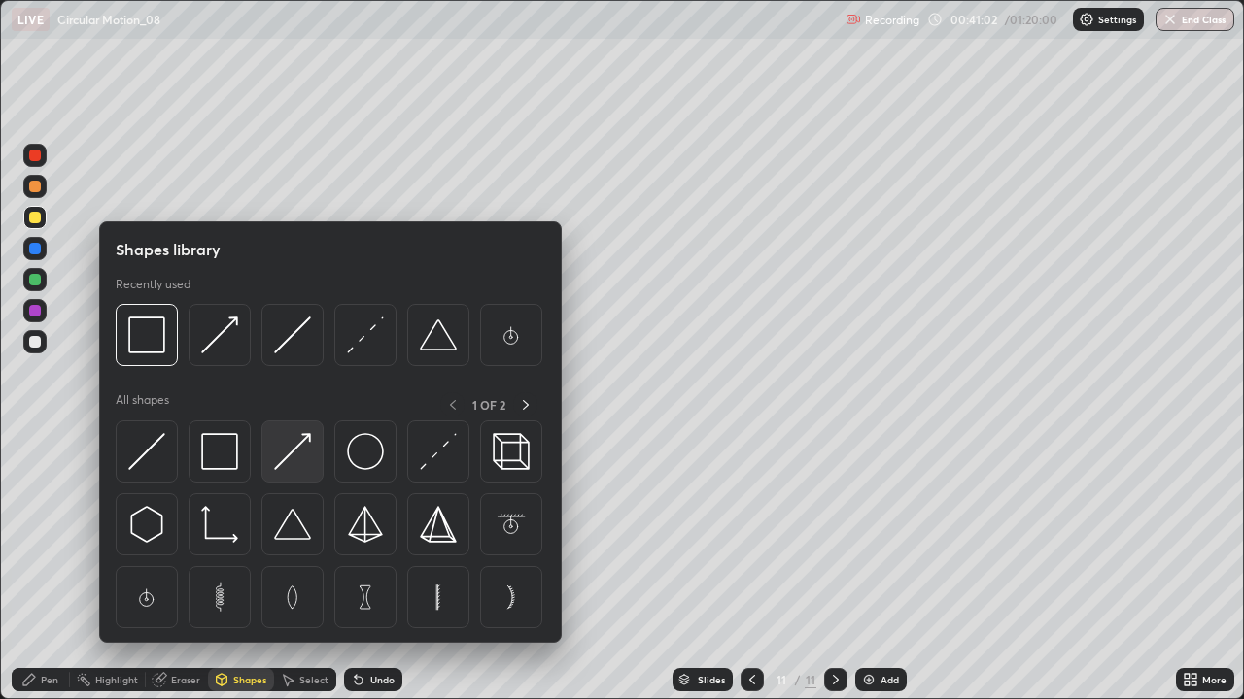
click at [290, 459] on img at bounding box center [292, 451] width 37 height 37
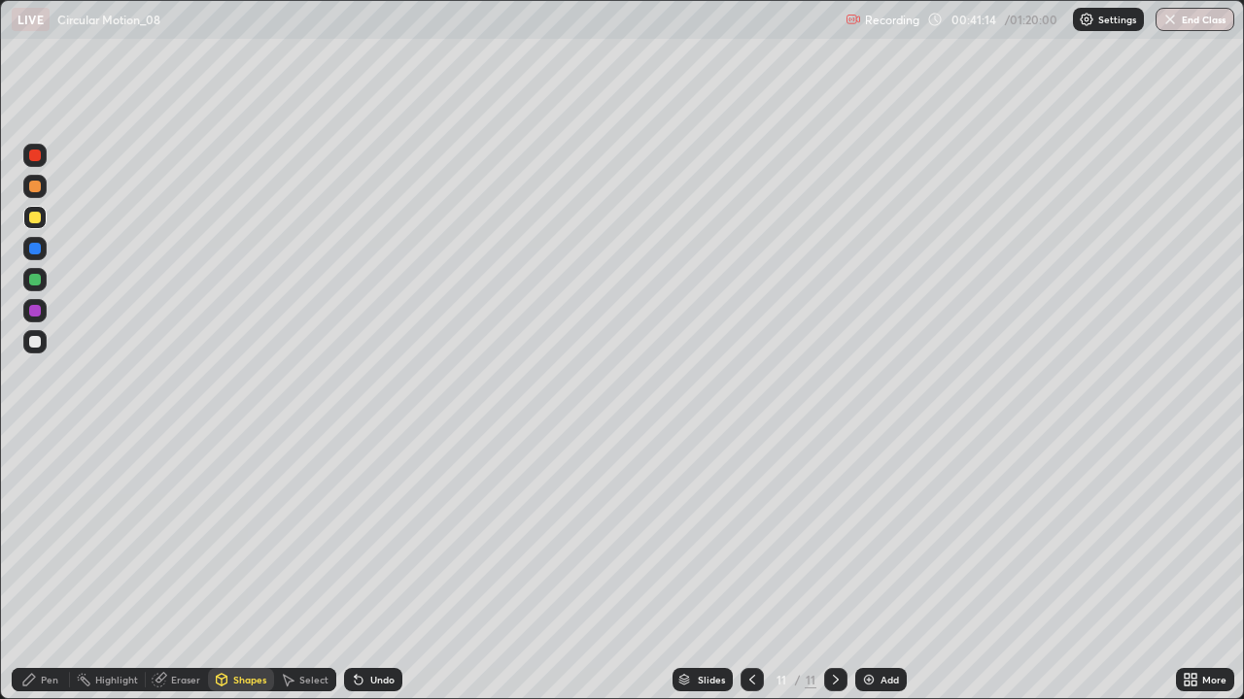
click at [47, 567] on div "Pen" at bounding box center [49, 680] width 17 height 10
click at [35, 339] on div at bounding box center [35, 342] width 12 height 12
click at [379, 567] on div "Undo" at bounding box center [373, 679] width 58 height 23
click at [372, 567] on div "Undo" at bounding box center [382, 680] width 24 height 10
click at [881, 567] on div "Add" at bounding box center [889, 680] width 18 height 10
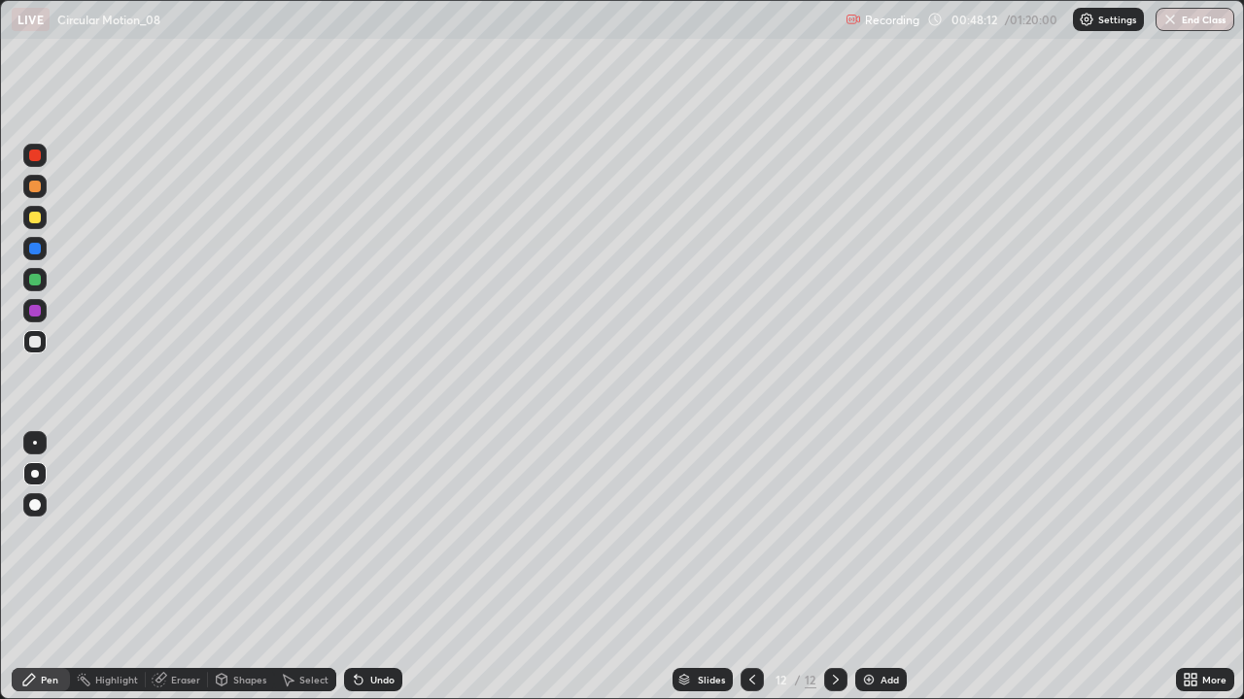
click at [40, 222] on div at bounding box center [35, 218] width 12 height 12
click at [363, 567] on div "Undo" at bounding box center [373, 679] width 58 height 23
click at [35, 343] on div at bounding box center [35, 342] width 12 height 12
click at [242, 567] on div "Shapes" at bounding box center [249, 680] width 33 height 10
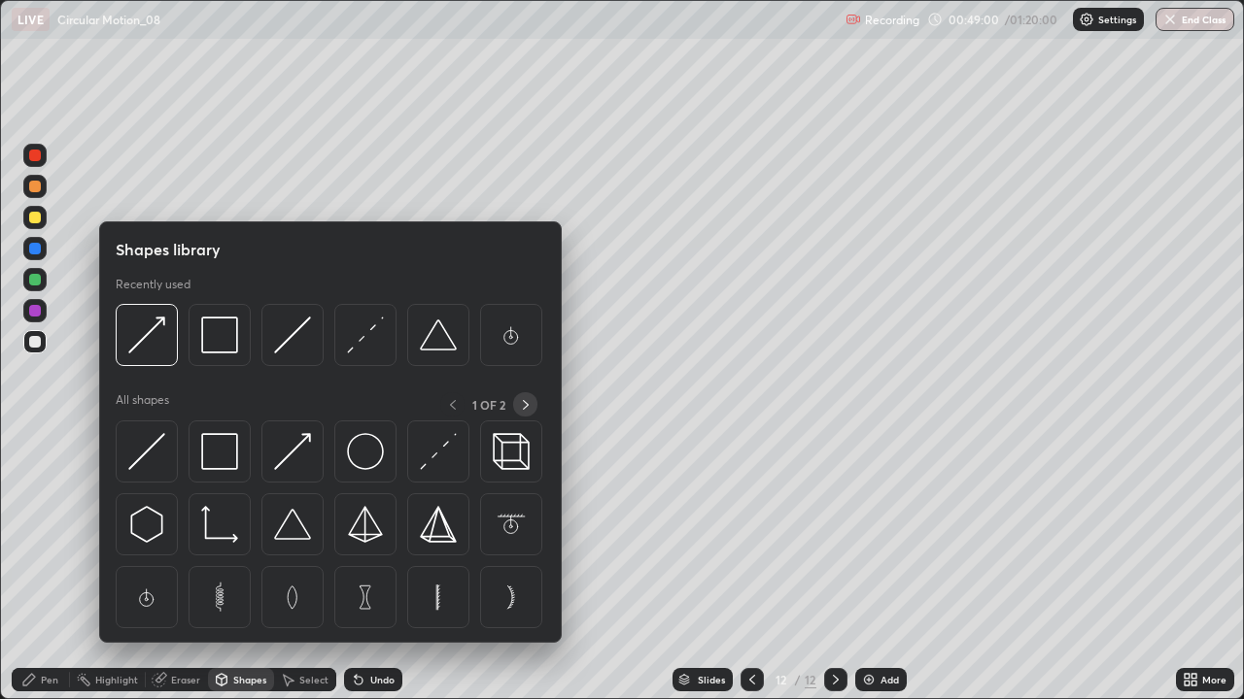
click at [521, 395] on div at bounding box center [525, 404] width 24 height 24
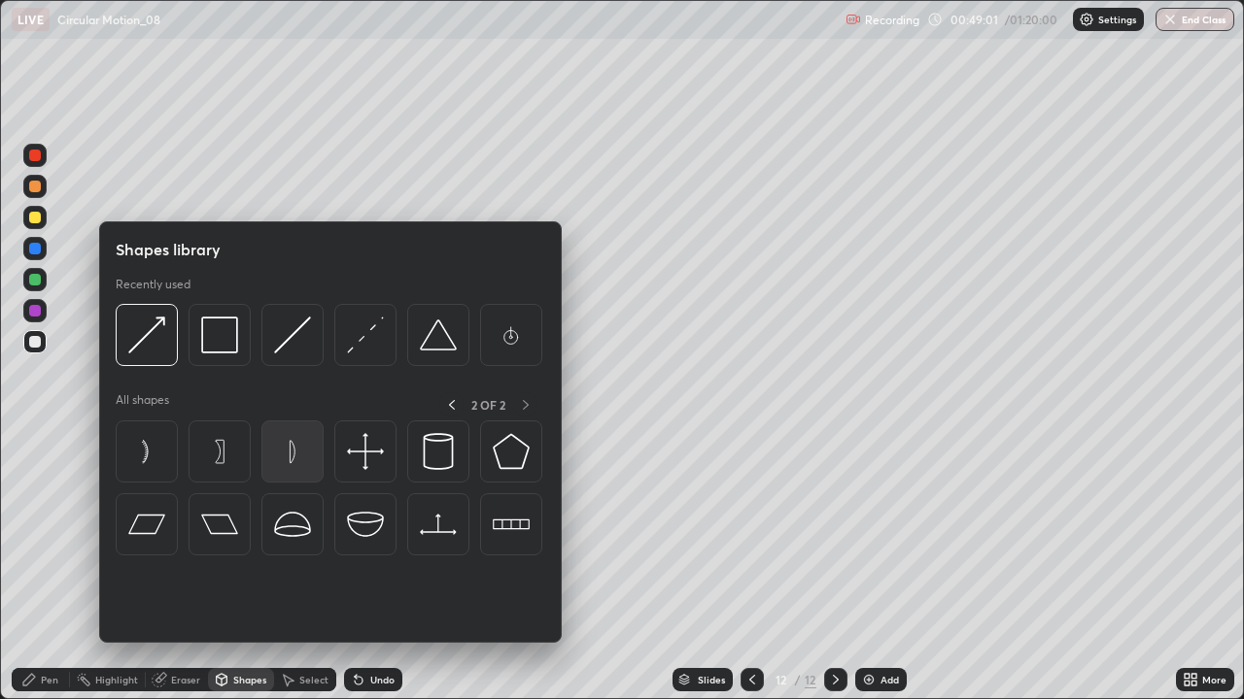
click at [302, 465] on img at bounding box center [292, 451] width 37 height 37
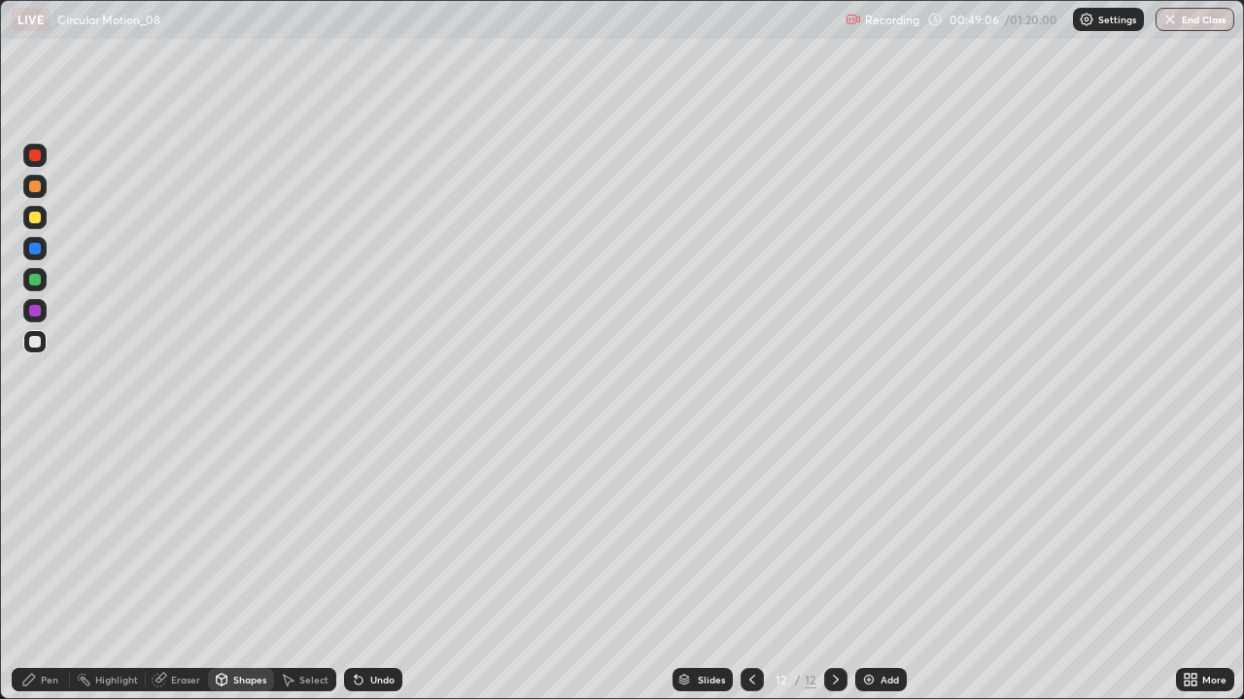
click at [304, 567] on div "Select" at bounding box center [313, 680] width 29 height 10
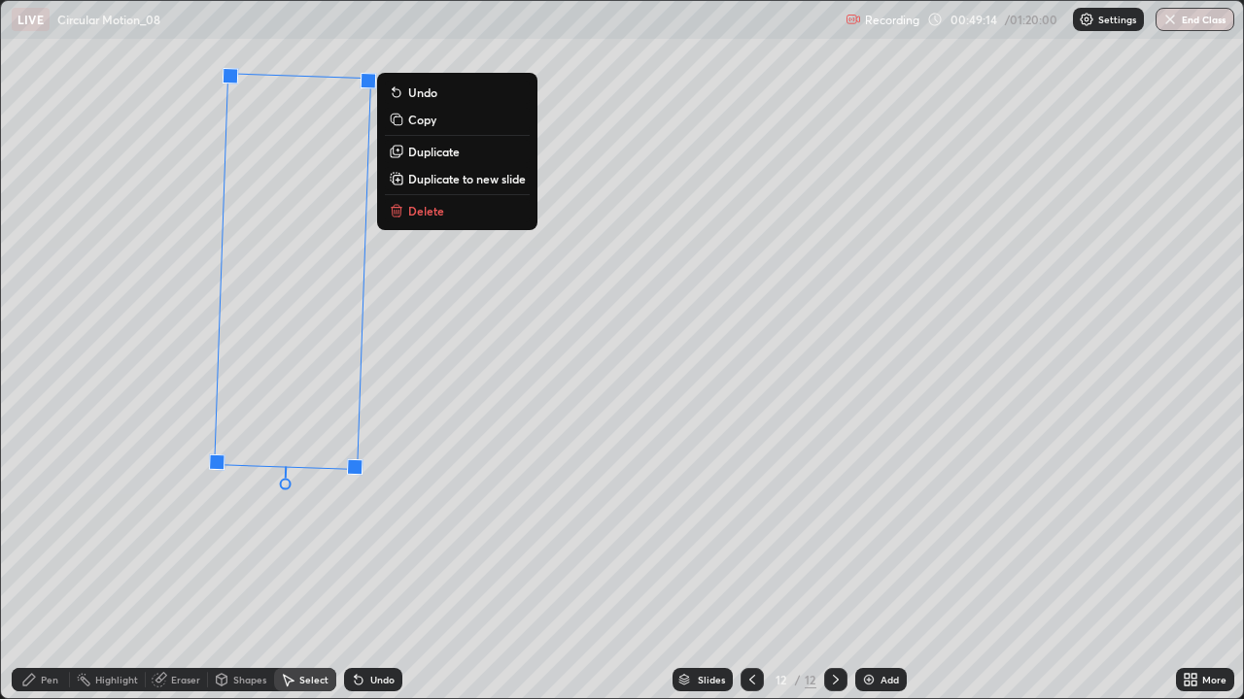
click at [50, 567] on div "Pen" at bounding box center [41, 679] width 58 height 23
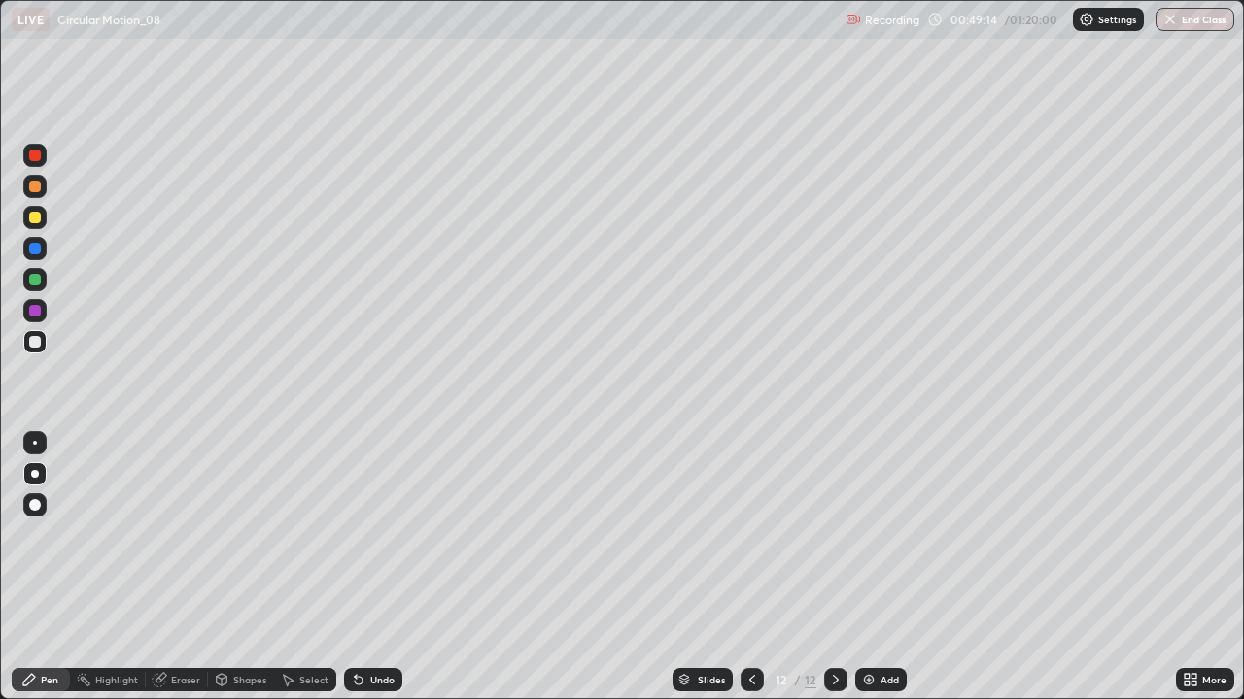
click at [34, 341] on div at bounding box center [35, 342] width 12 height 12
click at [379, 567] on div "Undo" at bounding box center [382, 680] width 24 height 10
click at [380, 567] on div "Undo" at bounding box center [382, 680] width 24 height 10
click at [379, 567] on div "Undo" at bounding box center [382, 680] width 24 height 10
click at [376, 567] on div "Undo" at bounding box center [382, 680] width 24 height 10
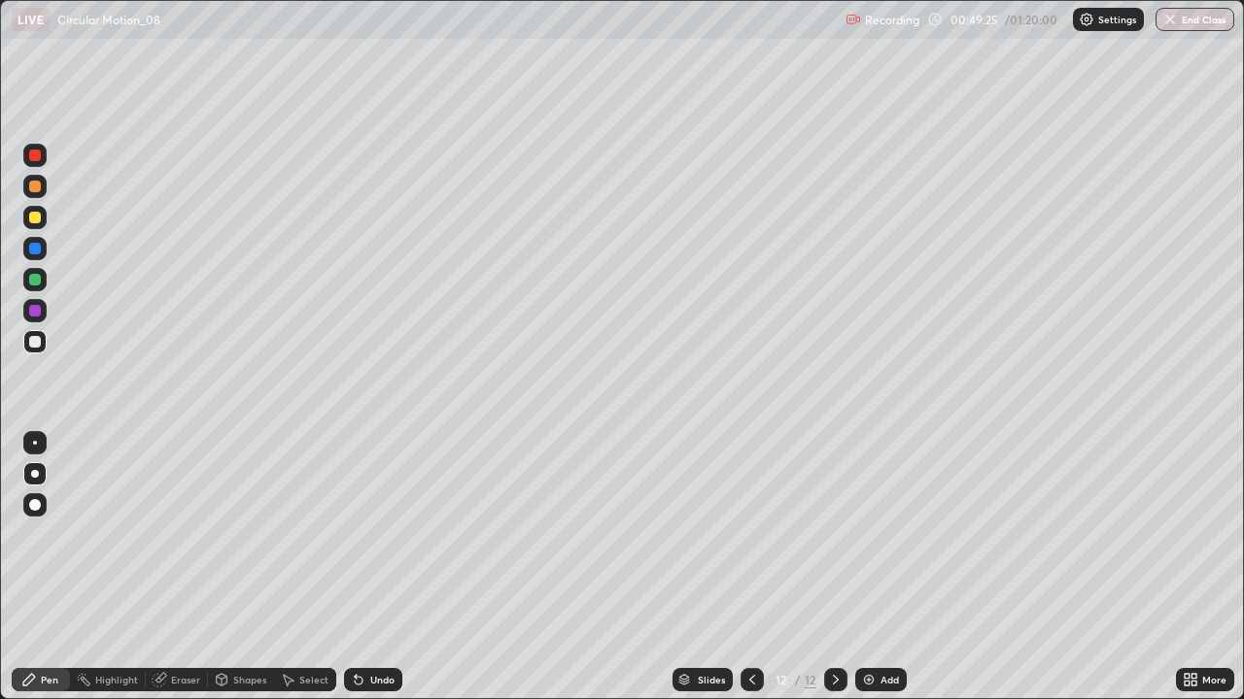
click at [376, 567] on div "Undo" at bounding box center [382, 680] width 24 height 10
click at [38, 221] on div at bounding box center [35, 218] width 12 height 12
click at [380, 567] on div "Undo" at bounding box center [373, 679] width 58 height 23
click at [45, 340] on div at bounding box center [34, 341] width 23 height 23
click at [309, 567] on div "Select" at bounding box center [313, 680] width 29 height 10
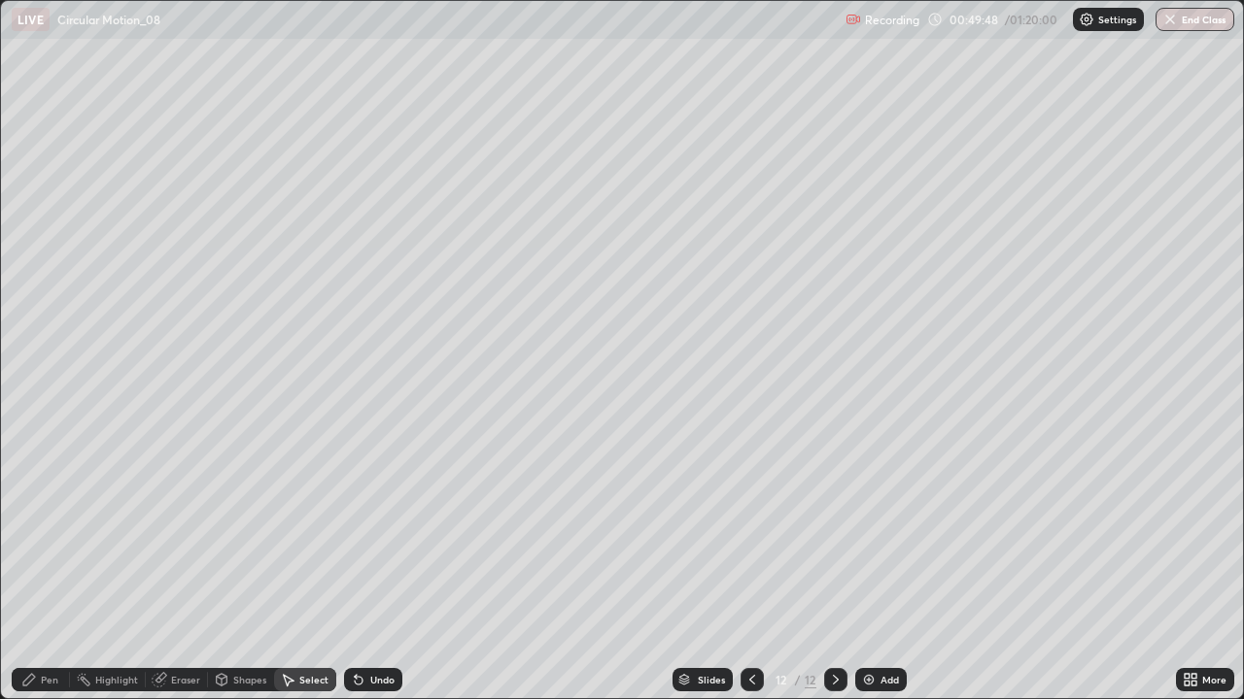
click at [264, 567] on div "Shapes" at bounding box center [249, 680] width 33 height 10
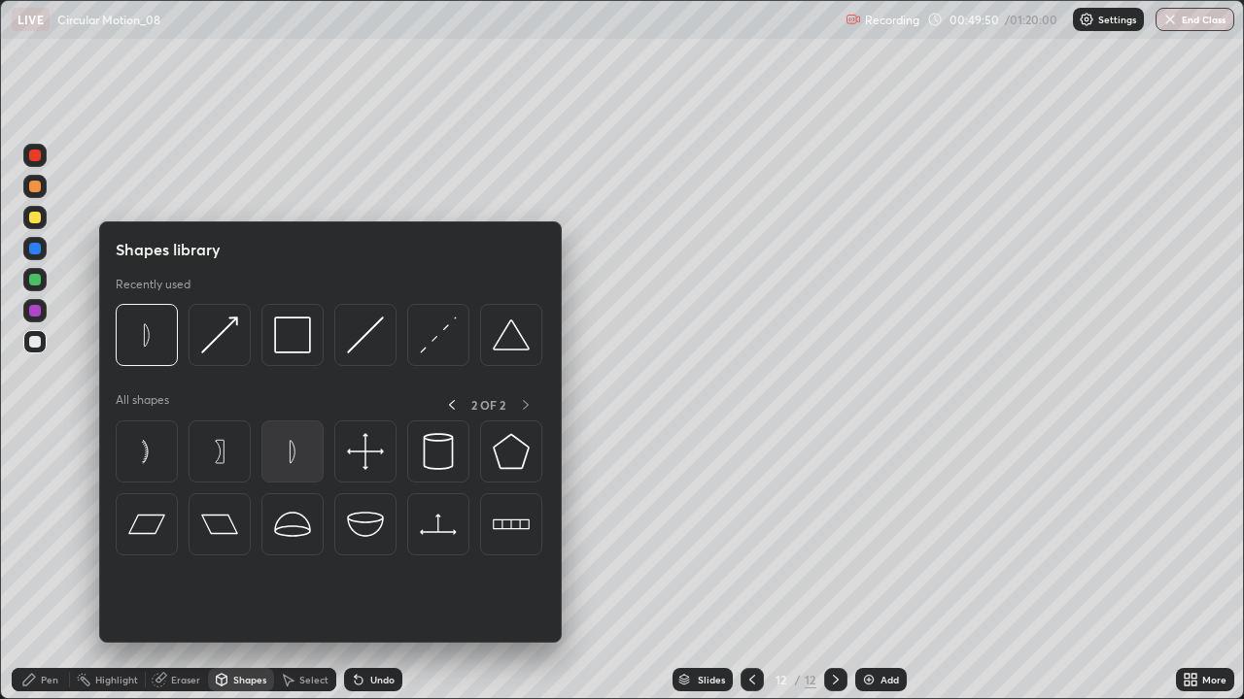
click at [288, 455] on img at bounding box center [292, 451] width 37 height 37
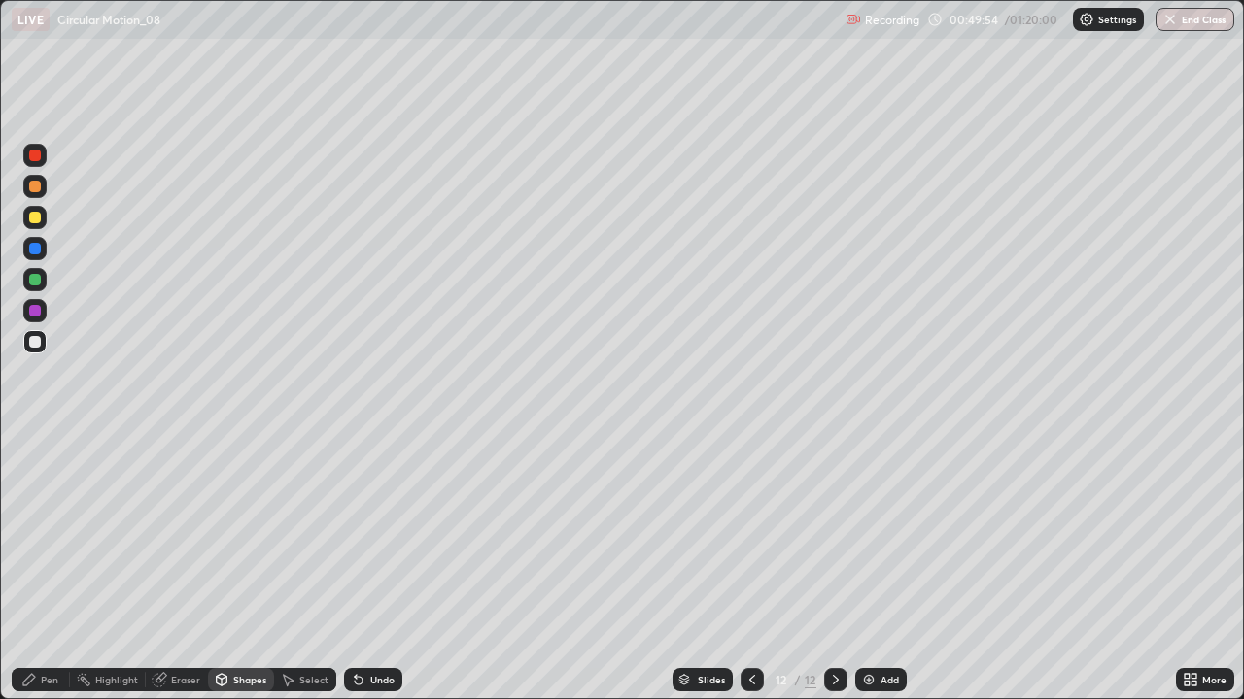
click at [306, 567] on div "Select" at bounding box center [313, 680] width 29 height 10
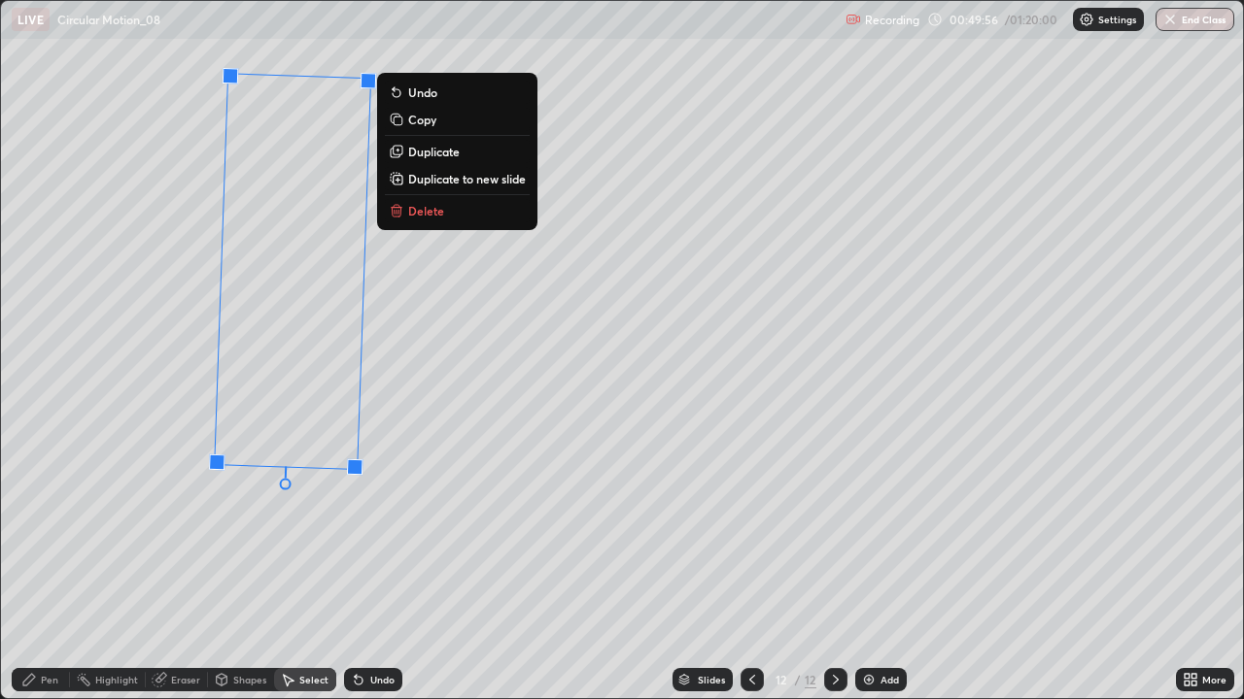
click at [440, 567] on div "88 ° Undo Copy Duplicate Duplicate to new slide Delete" at bounding box center [622, 350] width 1242 height 698
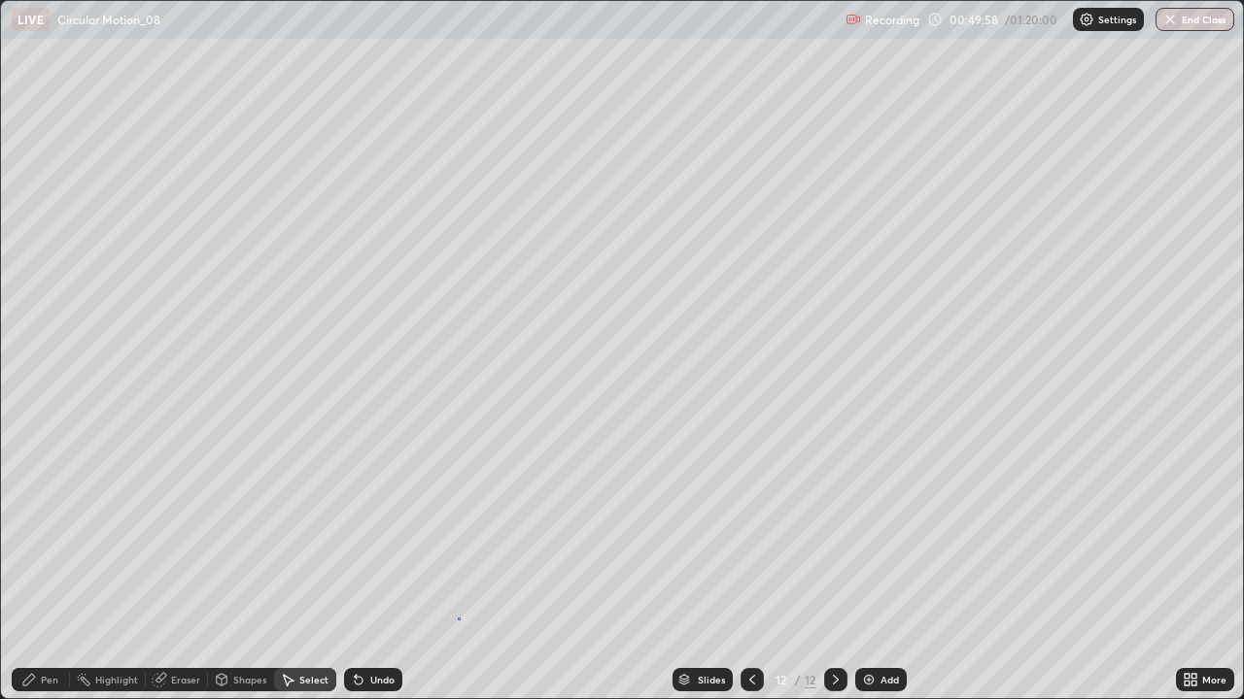
click at [458, 567] on div "0 ° Undo Copy Duplicate Duplicate to new slide Delete" at bounding box center [622, 350] width 1242 height 698
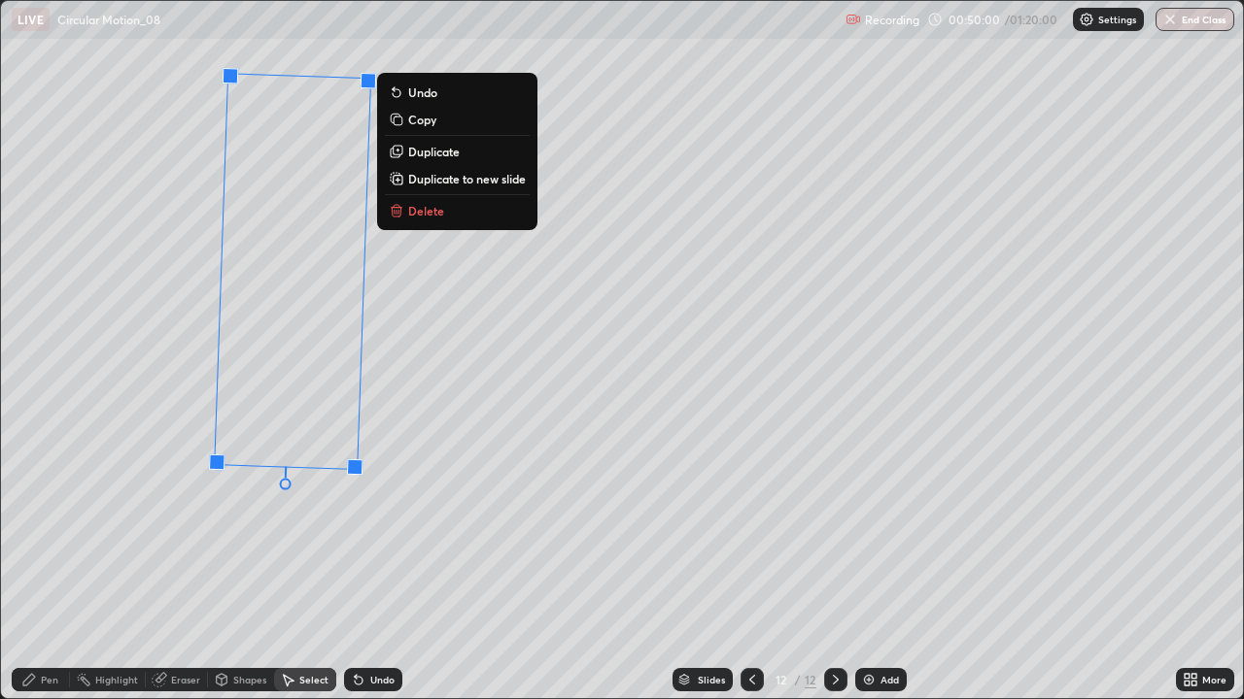
click at [318, 567] on div "88 ° Undo Copy Duplicate Duplicate to new slide Delete" at bounding box center [622, 350] width 1242 height 698
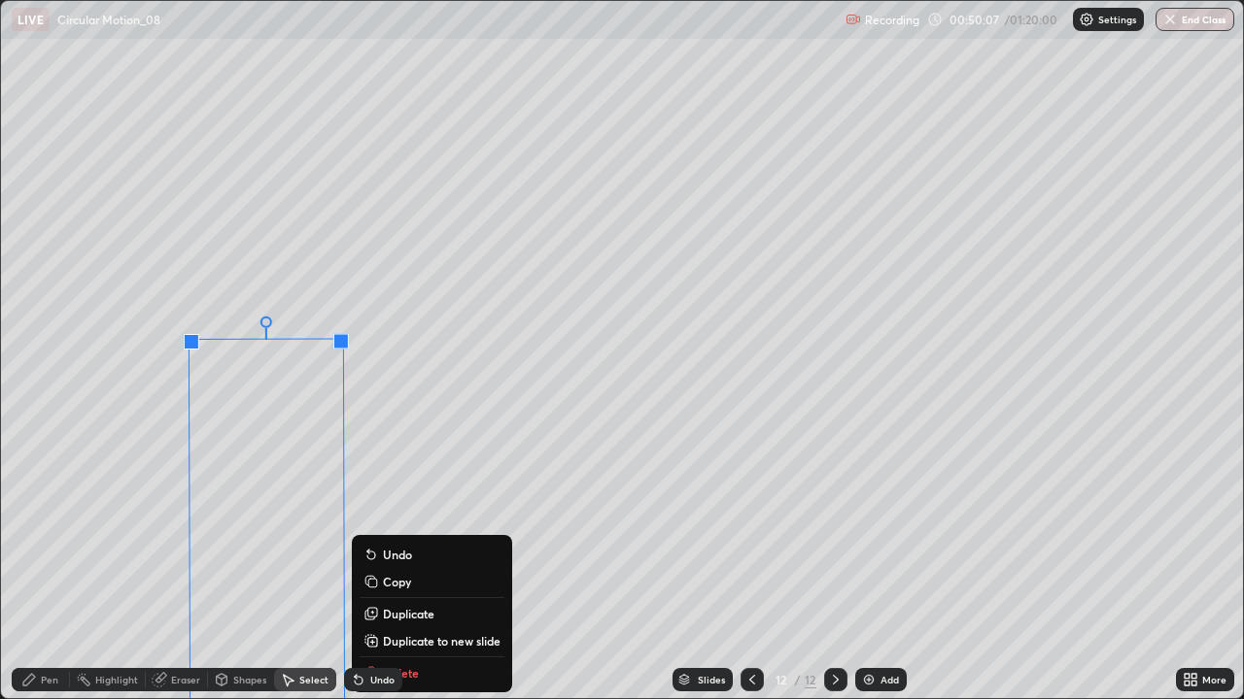
click at [45, 567] on div "Pen" at bounding box center [49, 680] width 17 height 10
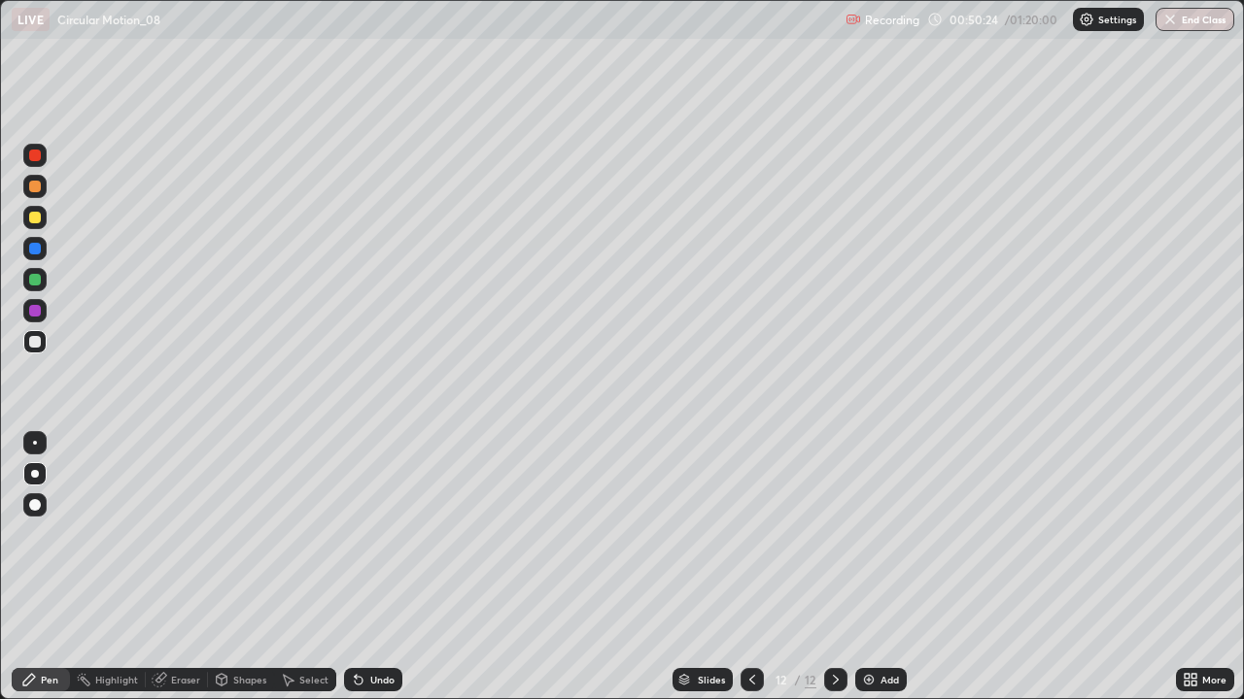
click at [37, 222] on div at bounding box center [35, 218] width 12 height 12
click at [35, 340] on div at bounding box center [35, 342] width 12 height 12
click at [237, 567] on div "Shapes" at bounding box center [249, 680] width 33 height 10
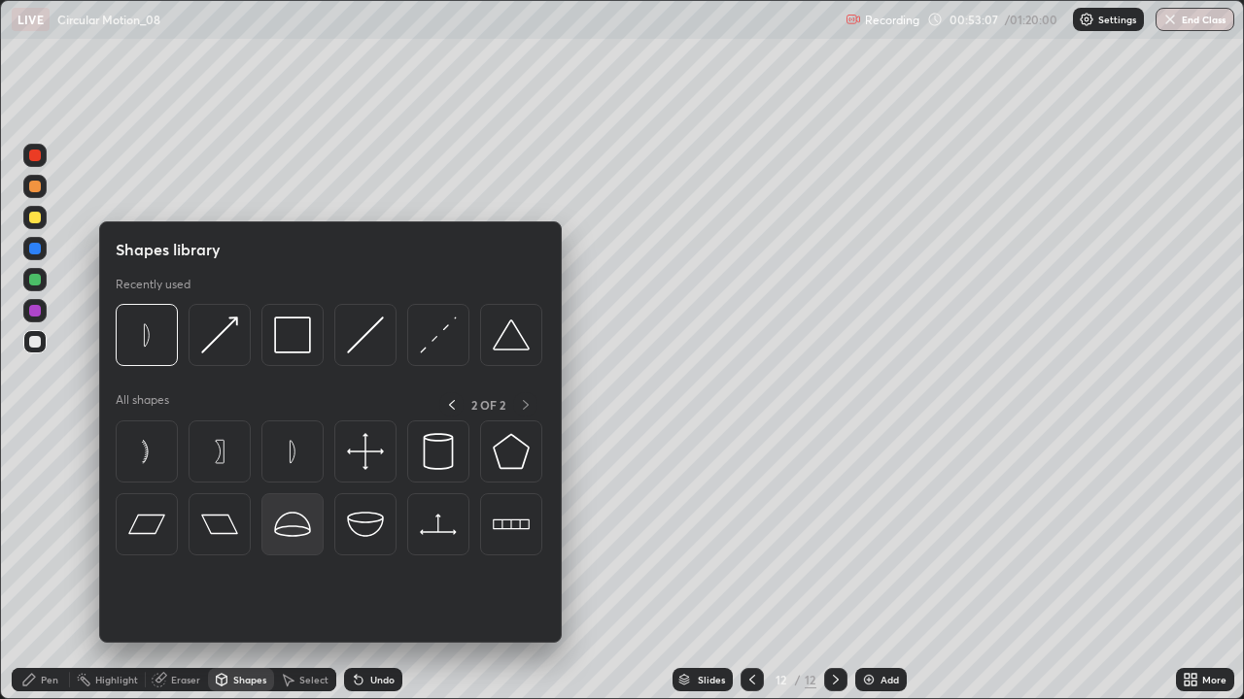
click at [293, 521] on img at bounding box center [292, 524] width 37 height 37
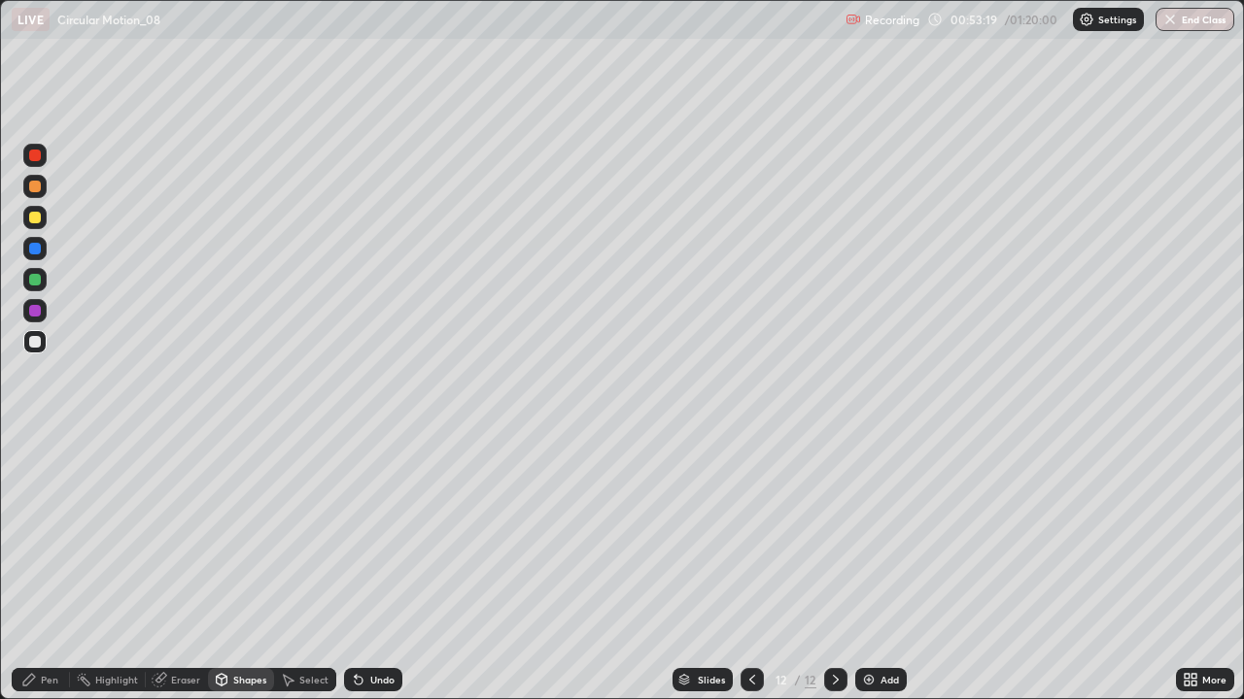
click at [51, 567] on div "Pen" at bounding box center [41, 679] width 58 height 23
click at [44, 345] on div at bounding box center [34, 341] width 23 height 23
click at [43, 213] on div at bounding box center [34, 217] width 23 height 23
click at [36, 350] on div at bounding box center [34, 341] width 23 height 23
click at [32, 216] on div at bounding box center [35, 218] width 12 height 12
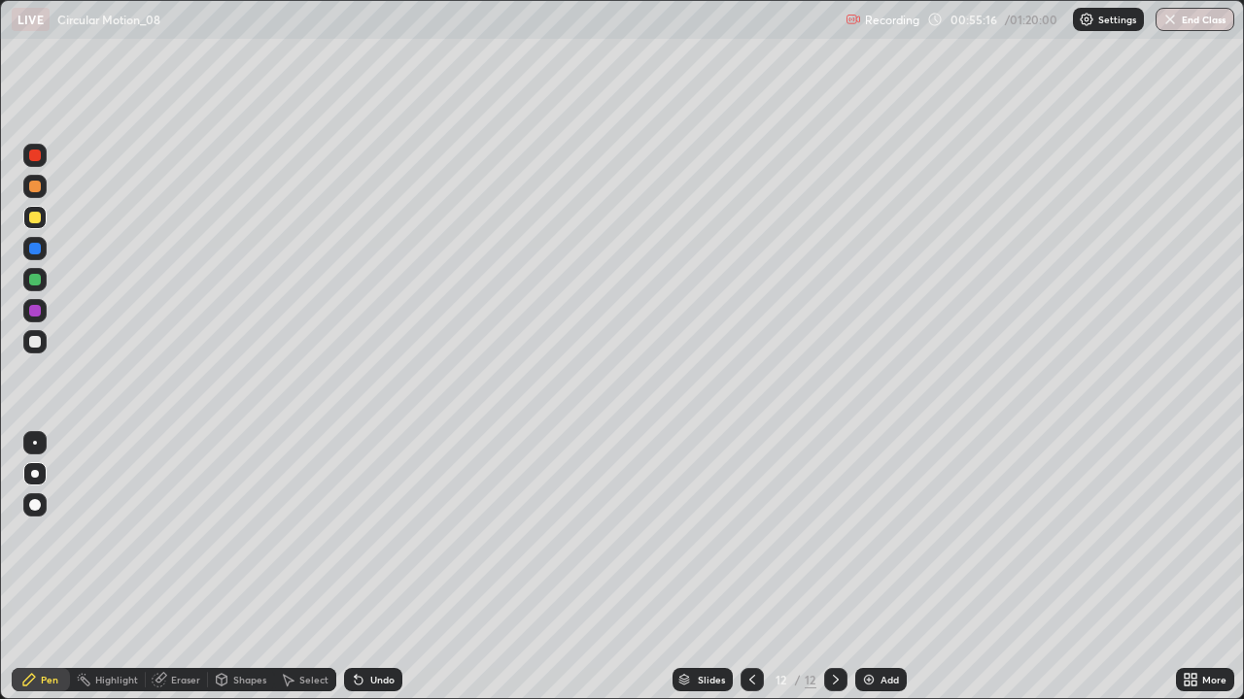
click at [880, 567] on div "Add" at bounding box center [889, 680] width 18 height 10
click at [33, 220] on div at bounding box center [35, 218] width 12 height 12
click at [740, 567] on div at bounding box center [751, 679] width 23 height 23
click at [873, 567] on img at bounding box center [869, 680] width 16 height 16
click at [744, 567] on icon at bounding box center [752, 680] width 16 height 16
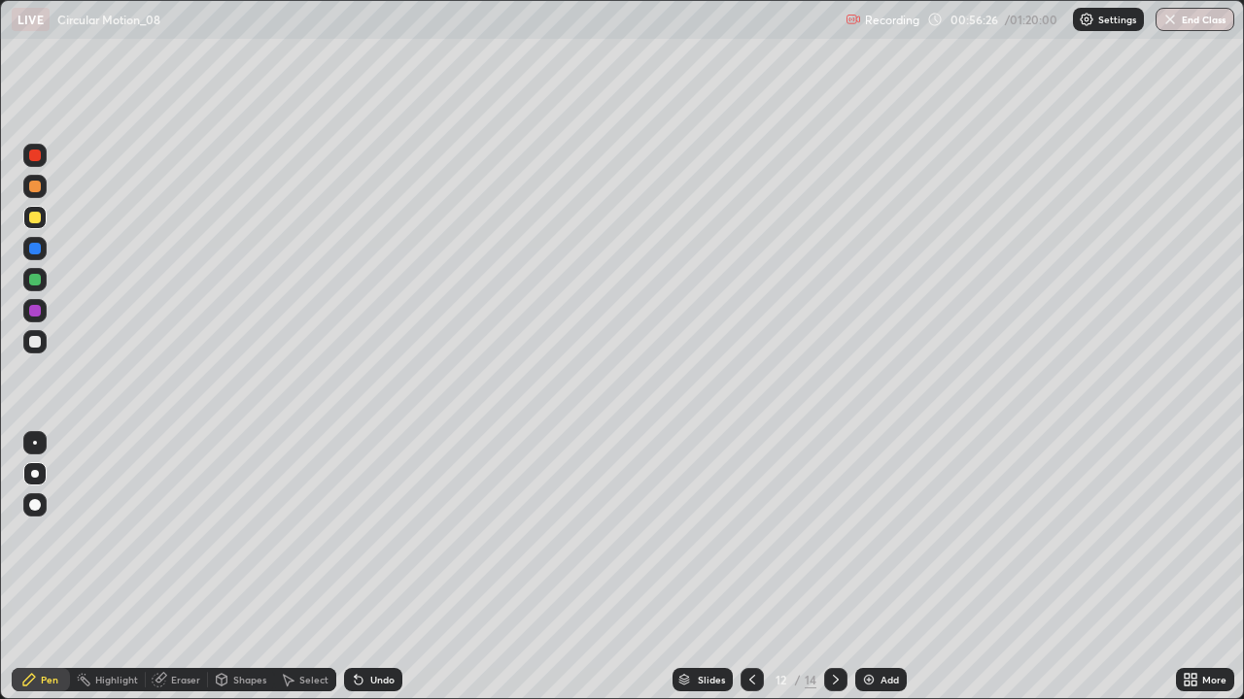
click at [835, 567] on icon at bounding box center [836, 680] width 16 height 16
click at [256, 567] on div "Shapes" at bounding box center [249, 680] width 33 height 10
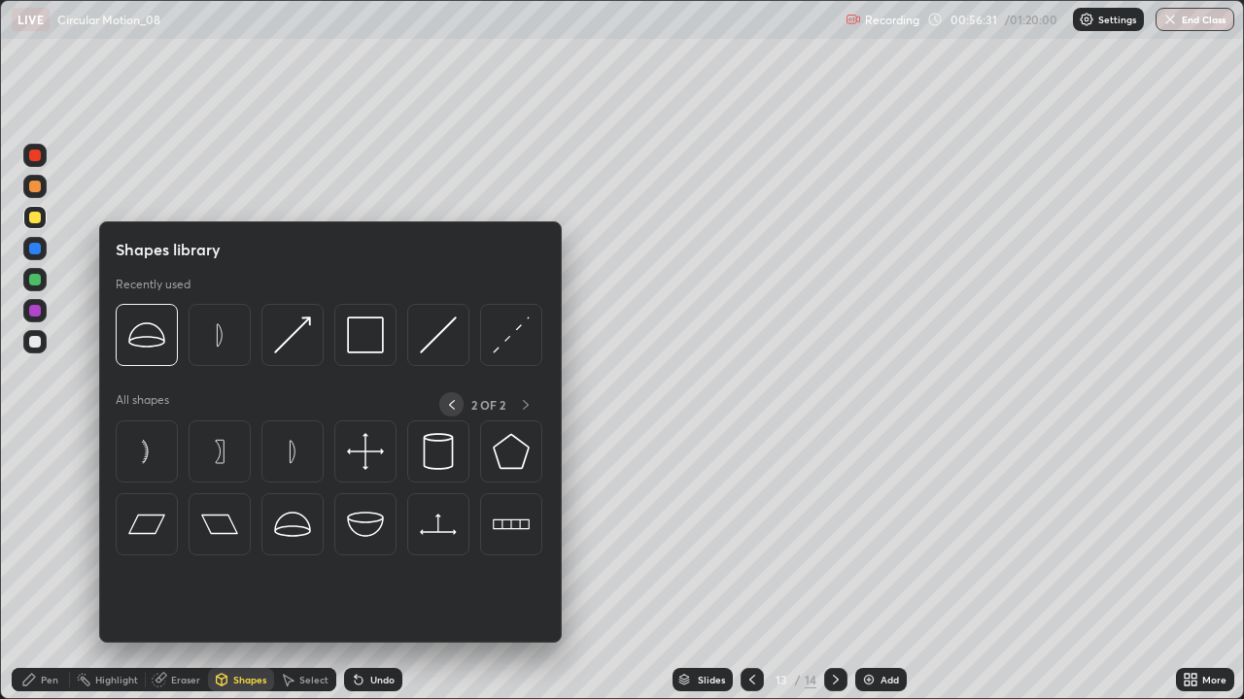
click at [451, 401] on icon at bounding box center [452, 405] width 16 height 16
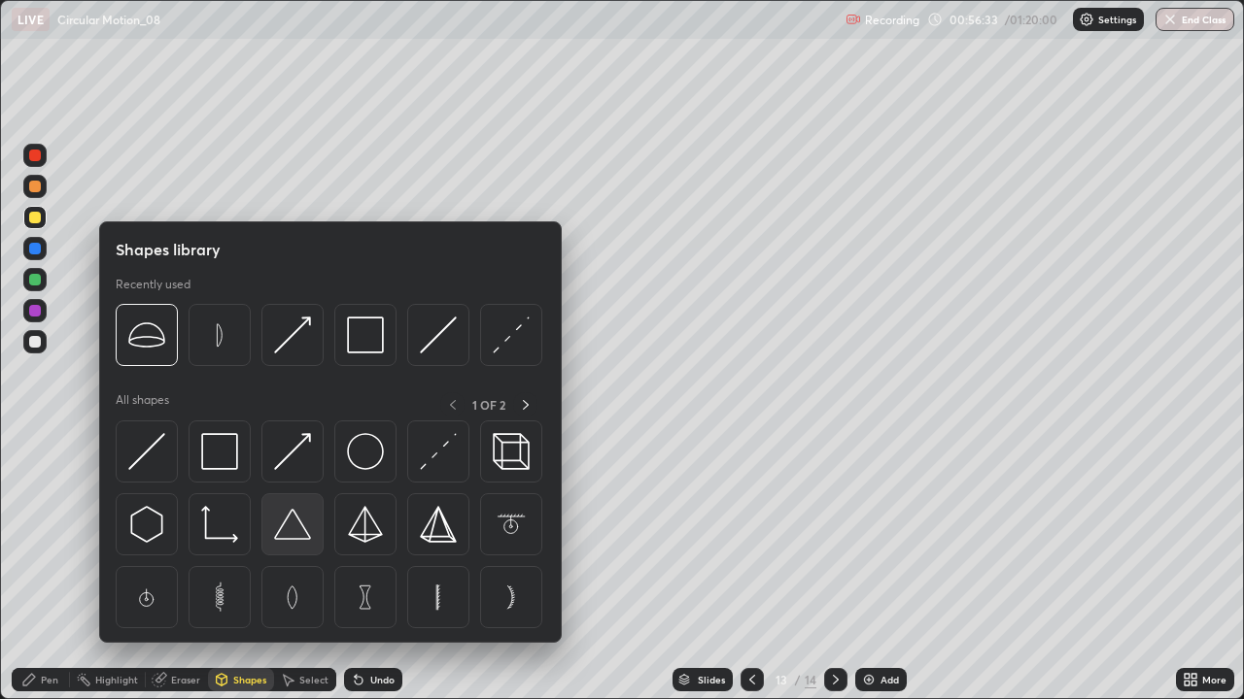
click at [294, 527] on img at bounding box center [292, 524] width 37 height 37
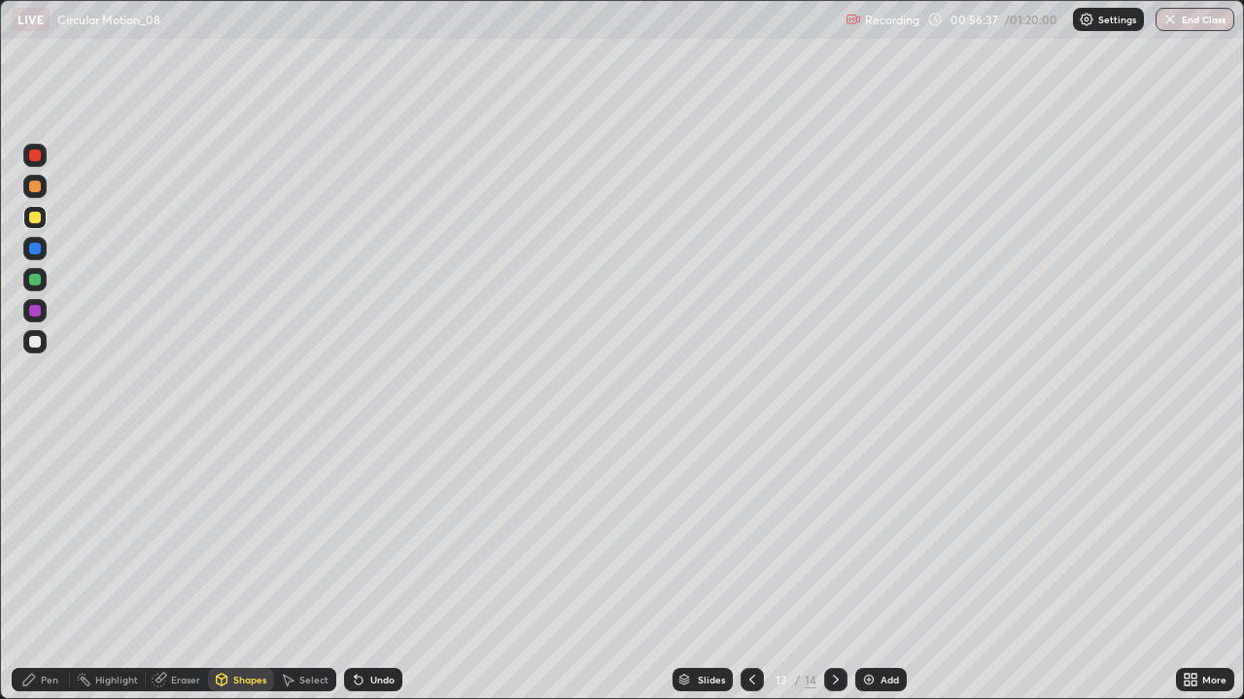
click at [41, 567] on div "Pen" at bounding box center [41, 679] width 58 height 23
click at [34, 157] on div at bounding box center [35, 156] width 12 height 12
click at [239, 567] on div "Shapes" at bounding box center [241, 679] width 66 height 23
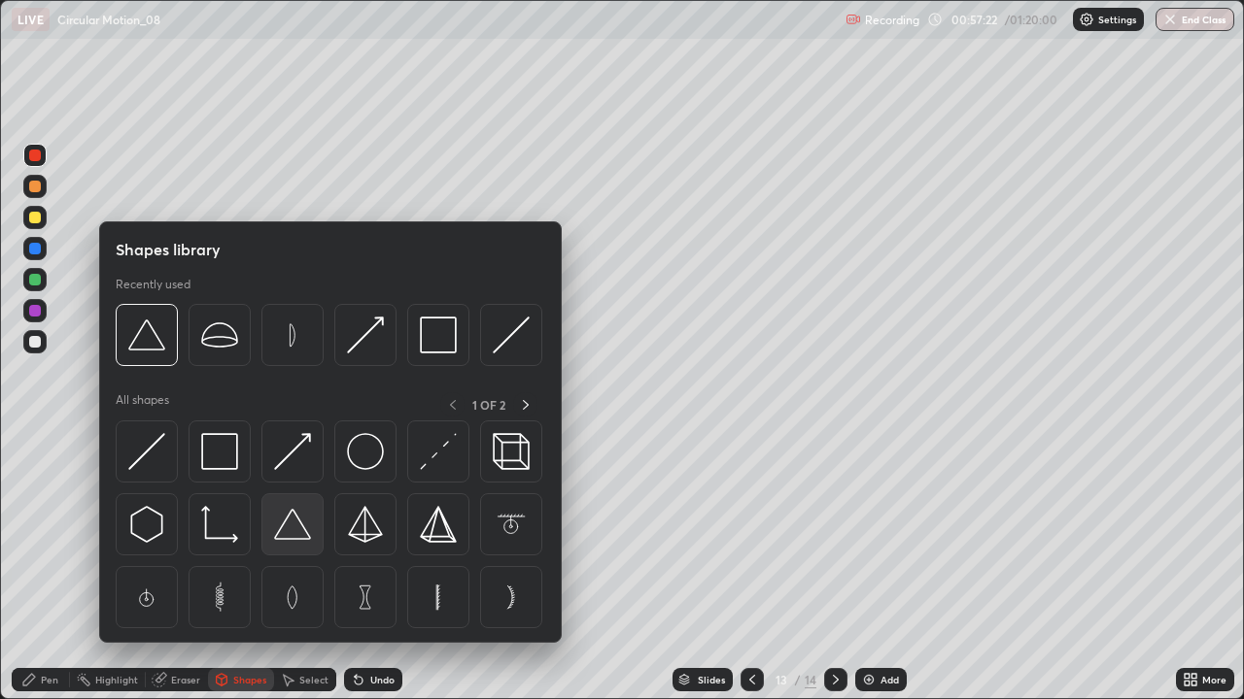
click at [282, 528] on img at bounding box center [292, 524] width 37 height 37
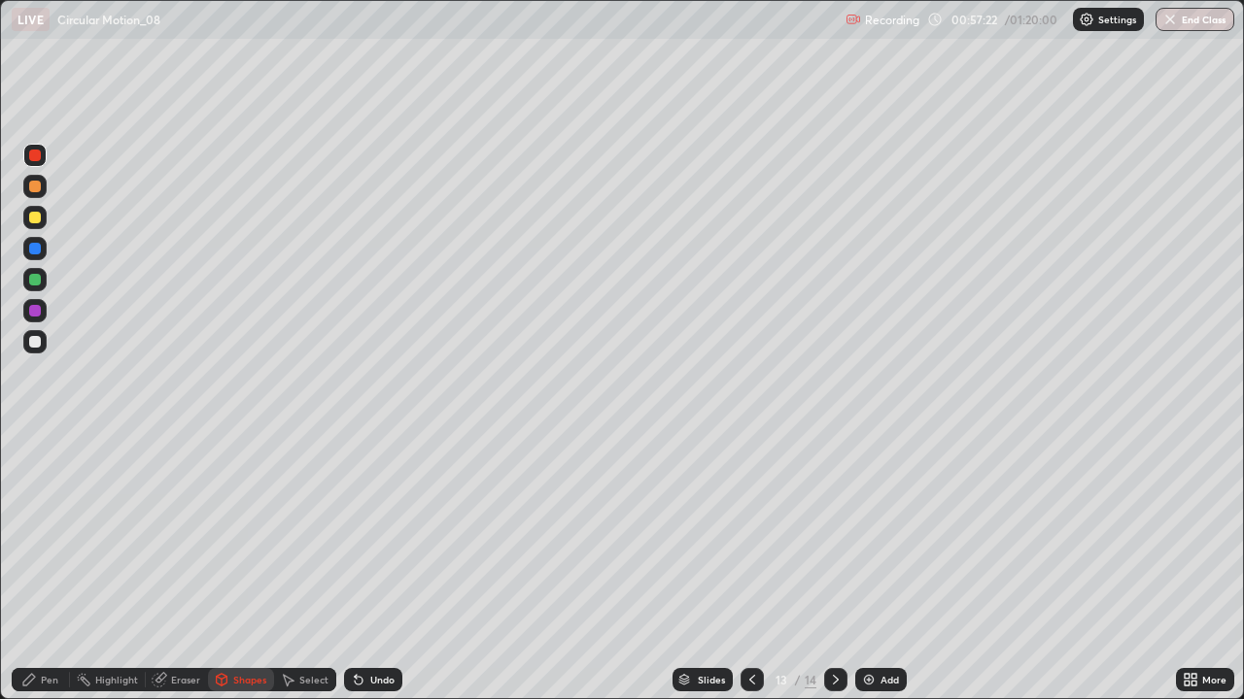
click at [32, 222] on div at bounding box center [35, 218] width 12 height 12
click at [42, 567] on div "Pen" at bounding box center [49, 680] width 17 height 10
click at [369, 567] on div "Undo" at bounding box center [373, 679] width 58 height 23
click at [373, 567] on div "Undo" at bounding box center [373, 679] width 58 height 23
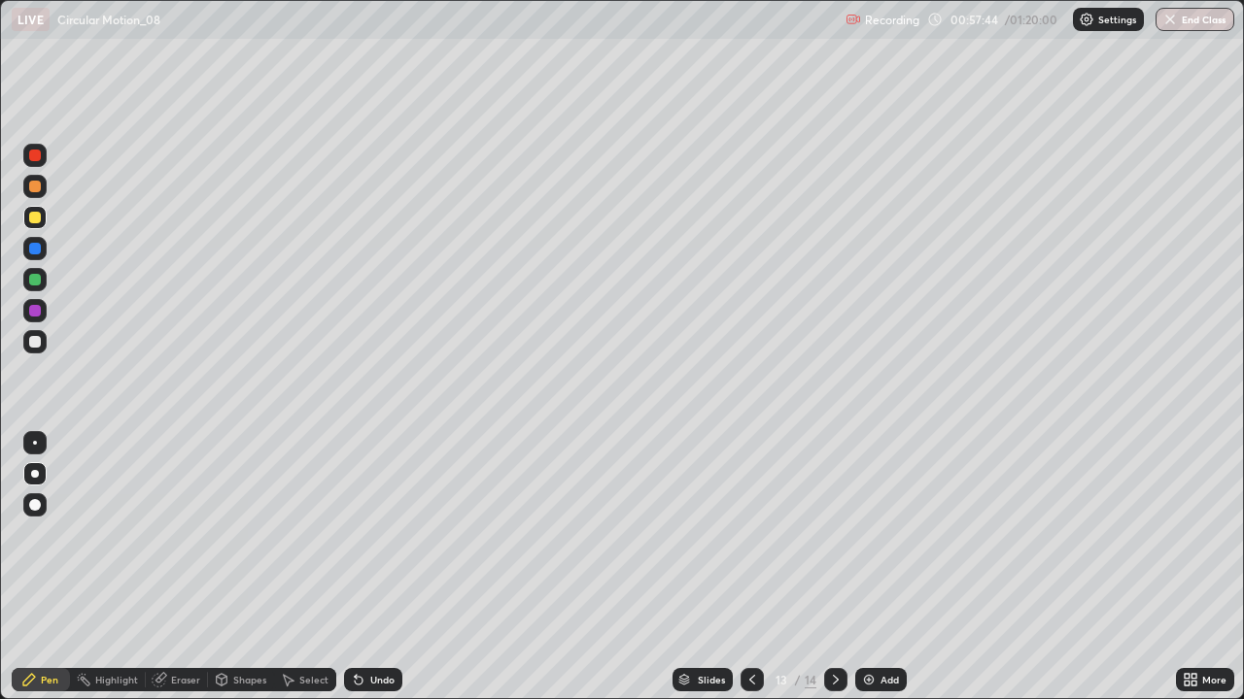
click at [377, 567] on div "Undo" at bounding box center [382, 680] width 24 height 10
click at [370, 567] on div "Undo" at bounding box center [382, 680] width 24 height 10
click at [37, 155] on div at bounding box center [35, 156] width 12 height 12
click at [883, 567] on div "Add" at bounding box center [889, 680] width 18 height 10
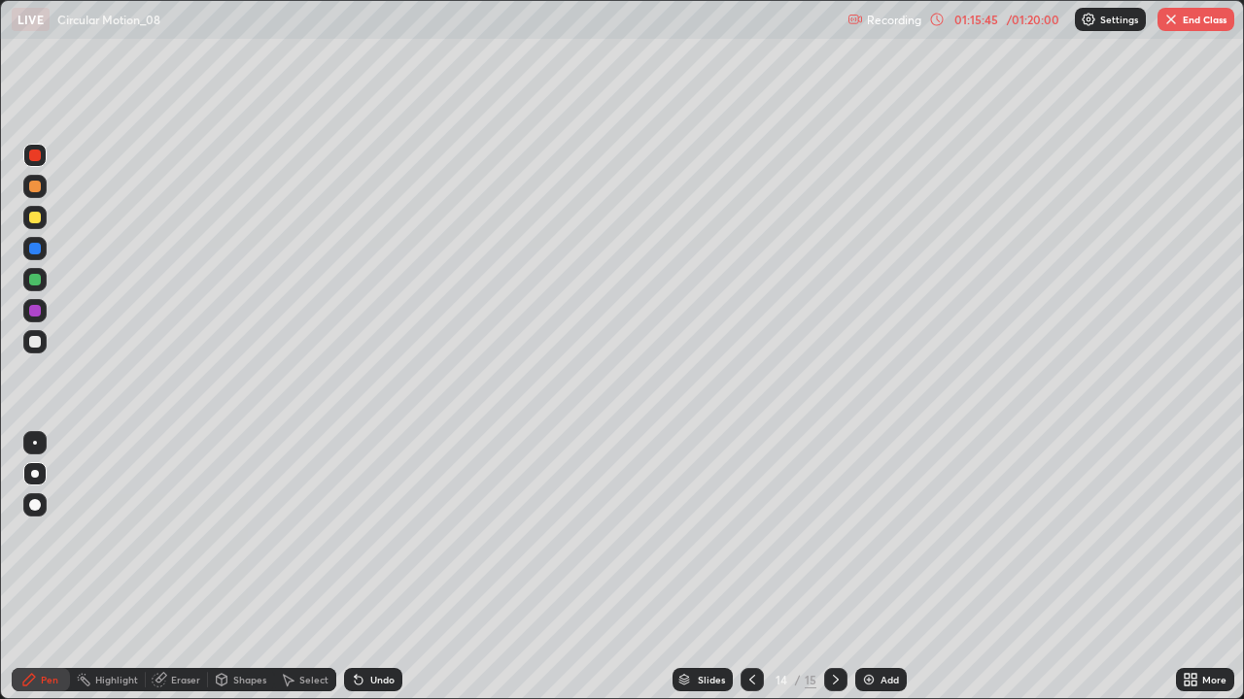
click at [835, 567] on div at bounding box center [835, 679] width 23 height 23
click at [1171, 17] on img "button" at bounding box center [1171, 20] width 16 height 16
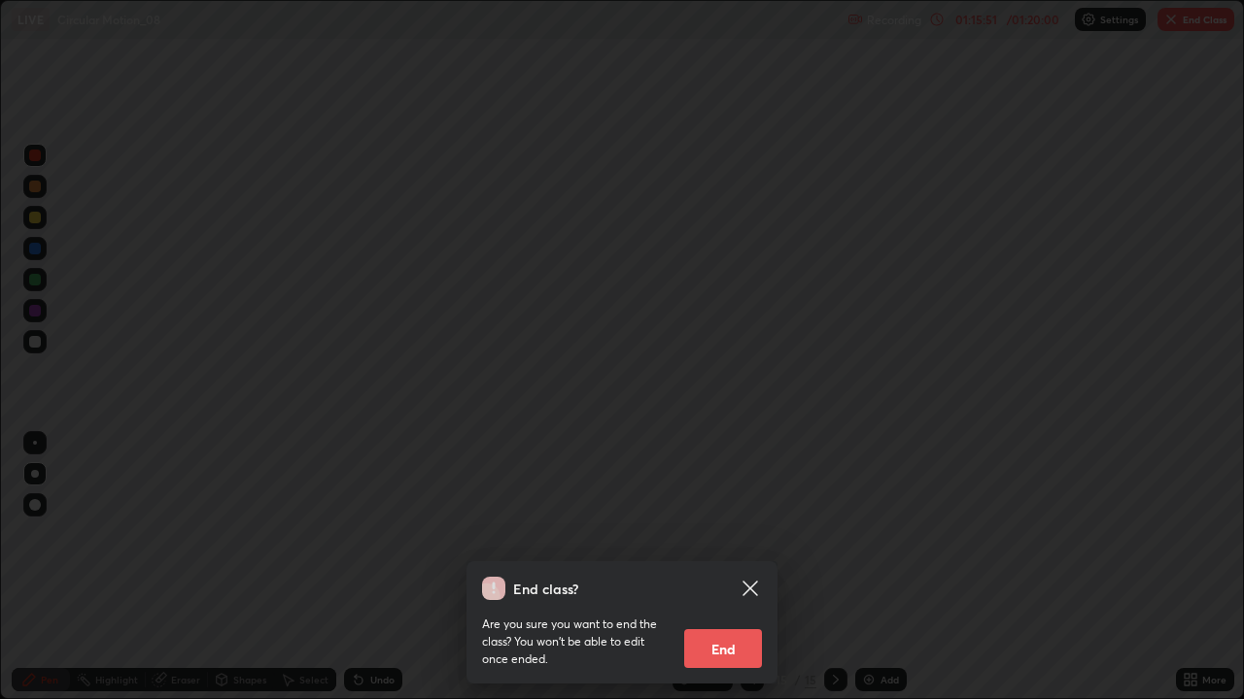
click at [727, 567] on button "End" at bounding box center [723, 649] width 78 height 39
